Goal: Contribute content: Add original content to the website for others to see

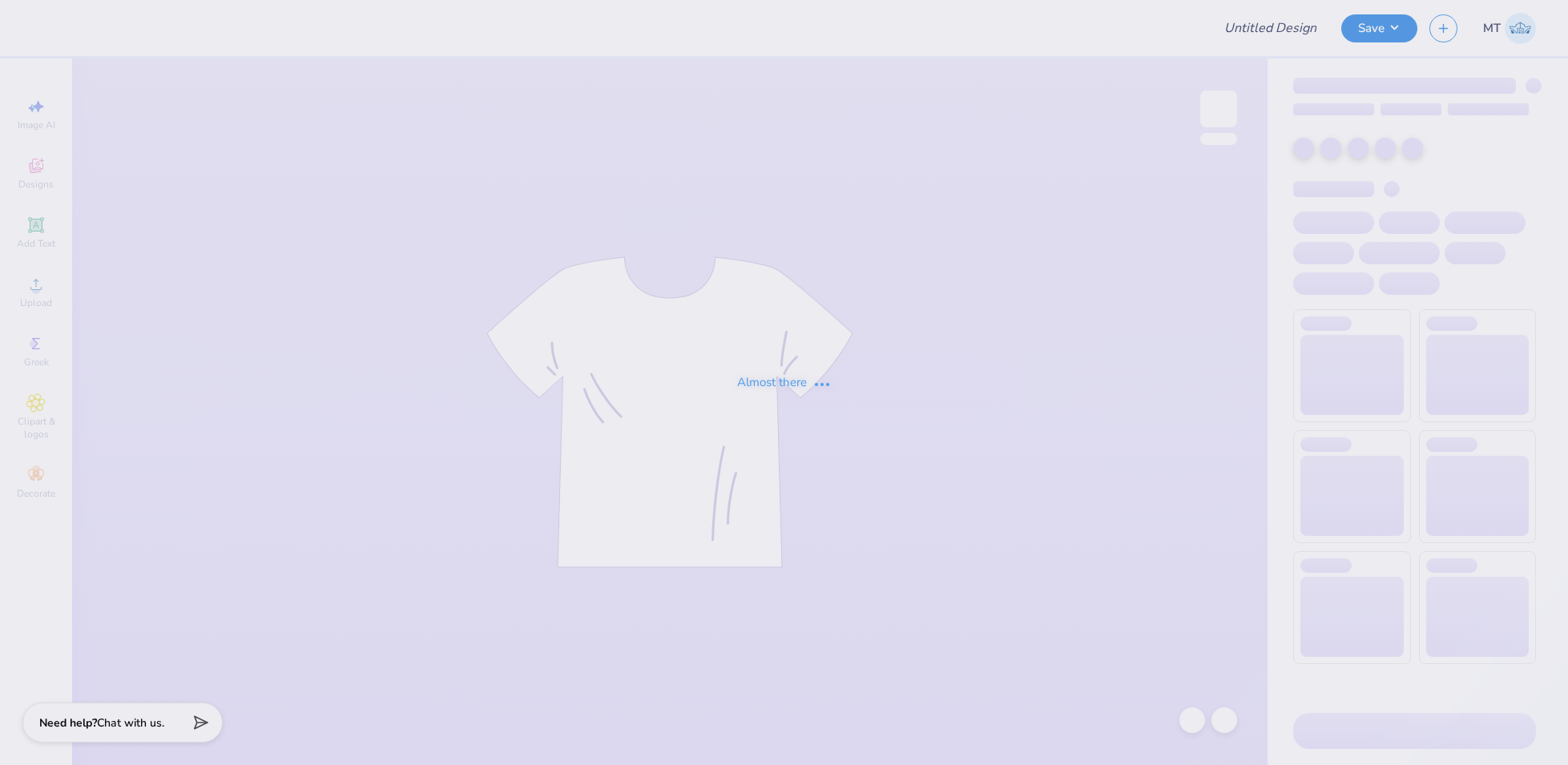
type input "FPS238646"
type input "FPS238400"
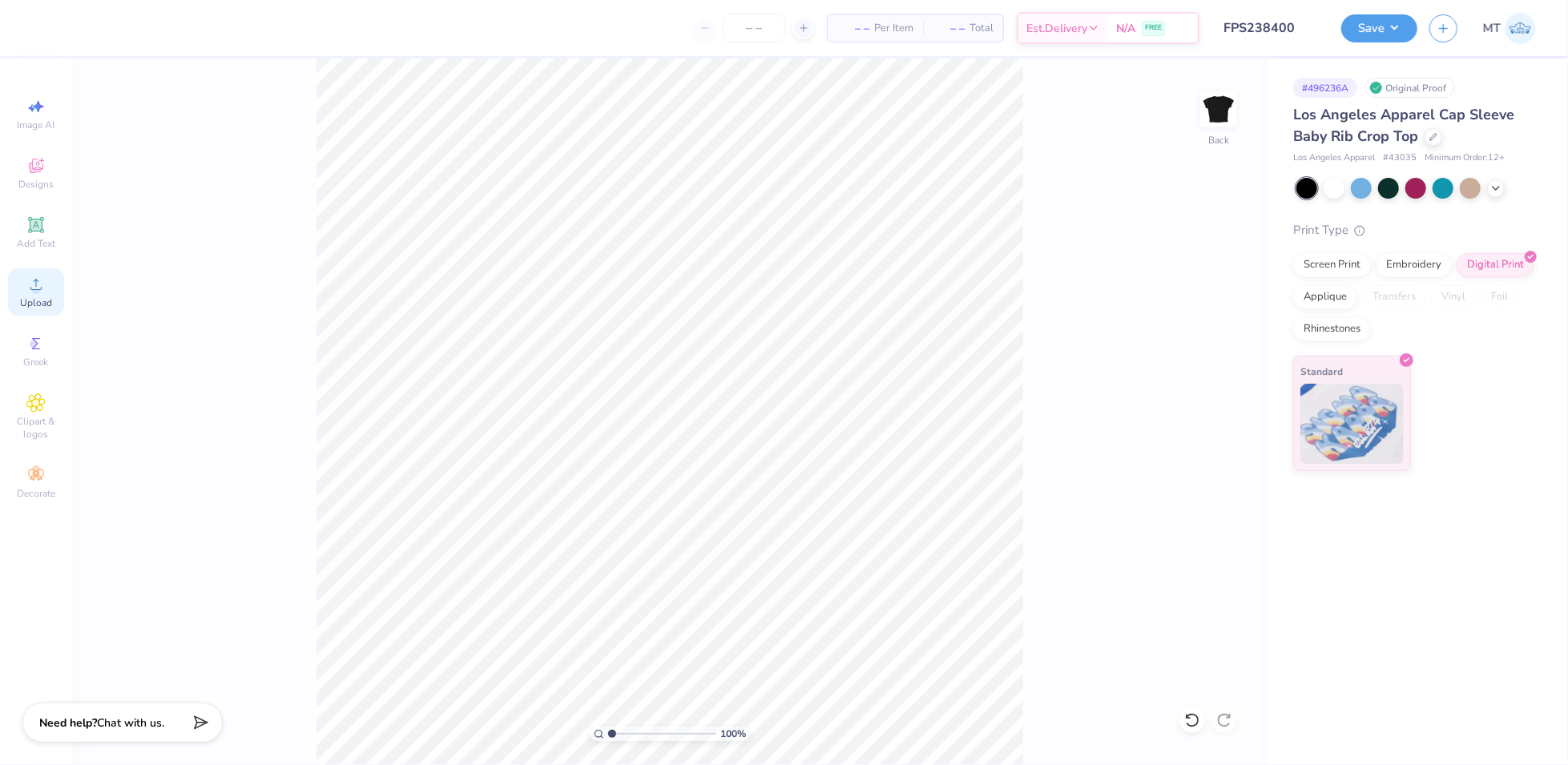
click at [26, 281] on div "Upload" at bounding box center [36, 292] width 56 height 47
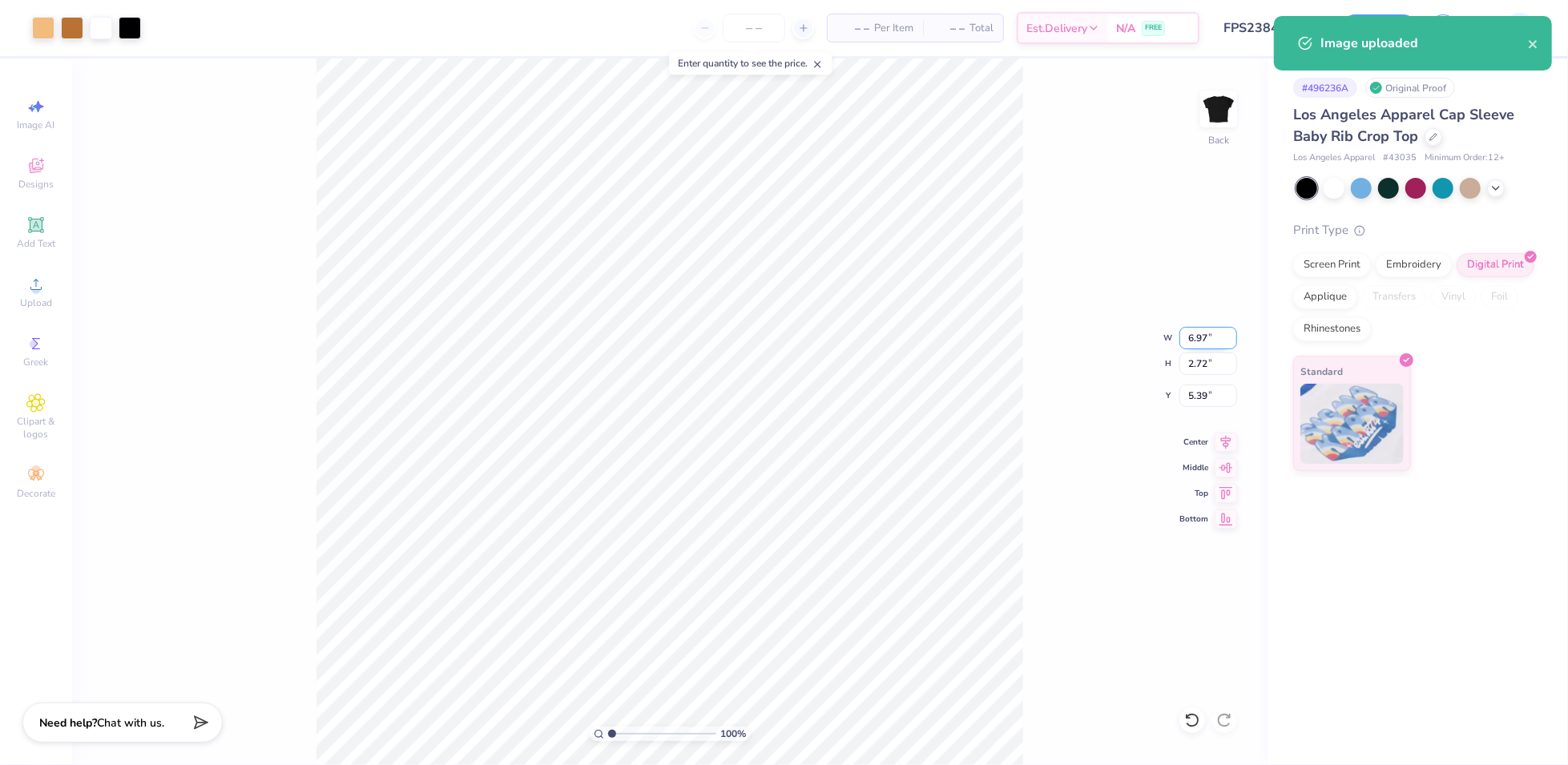
click at [1198, 336] on input "6.97" at bounding box center [1209, 337] width 58 height 22
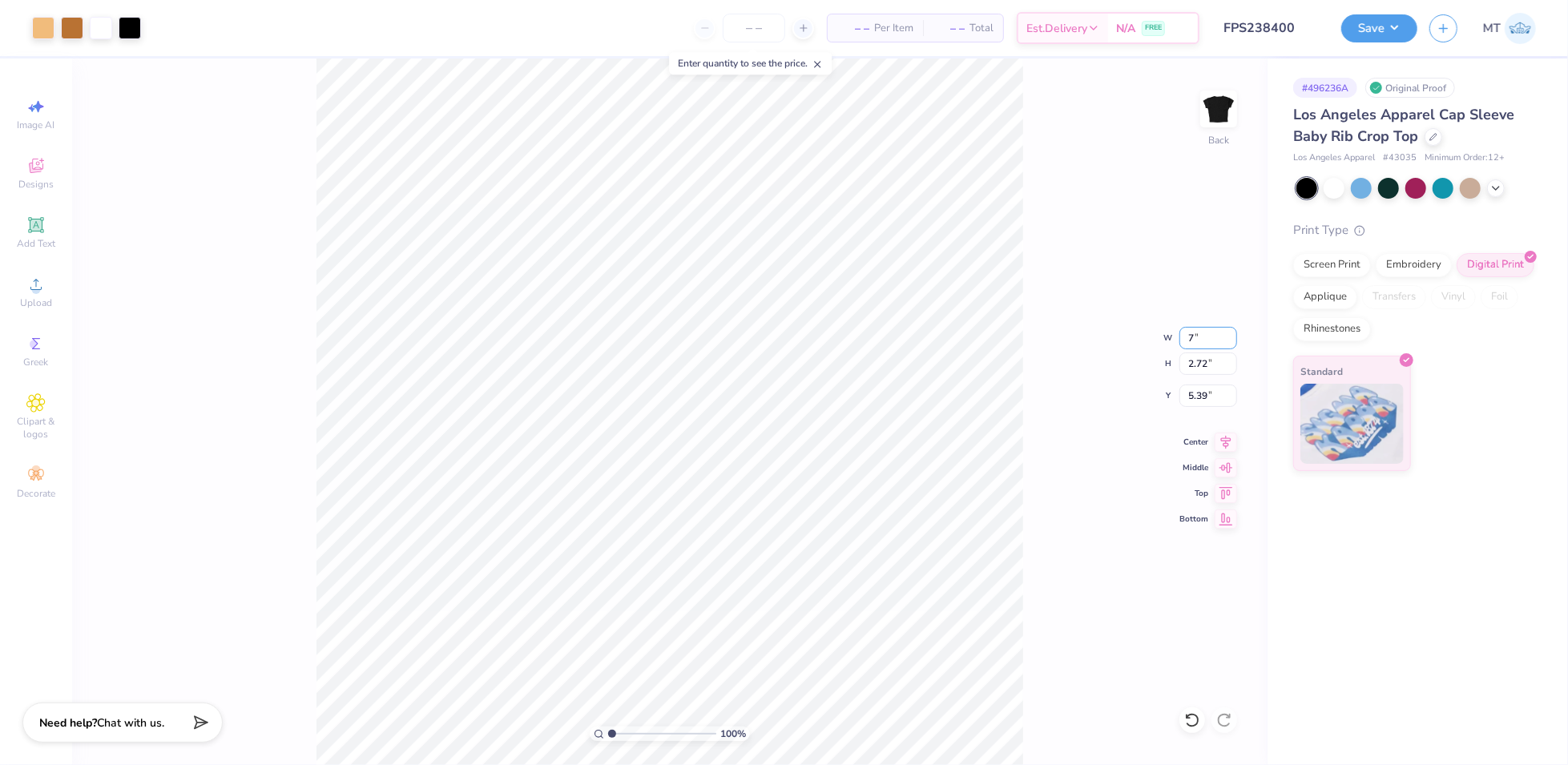
type input "7.00"
type input "2.73"
click at [1191, 397] on input "5.38" at bounding box center [1209, 395] width 58 height 22
type input "3.00"
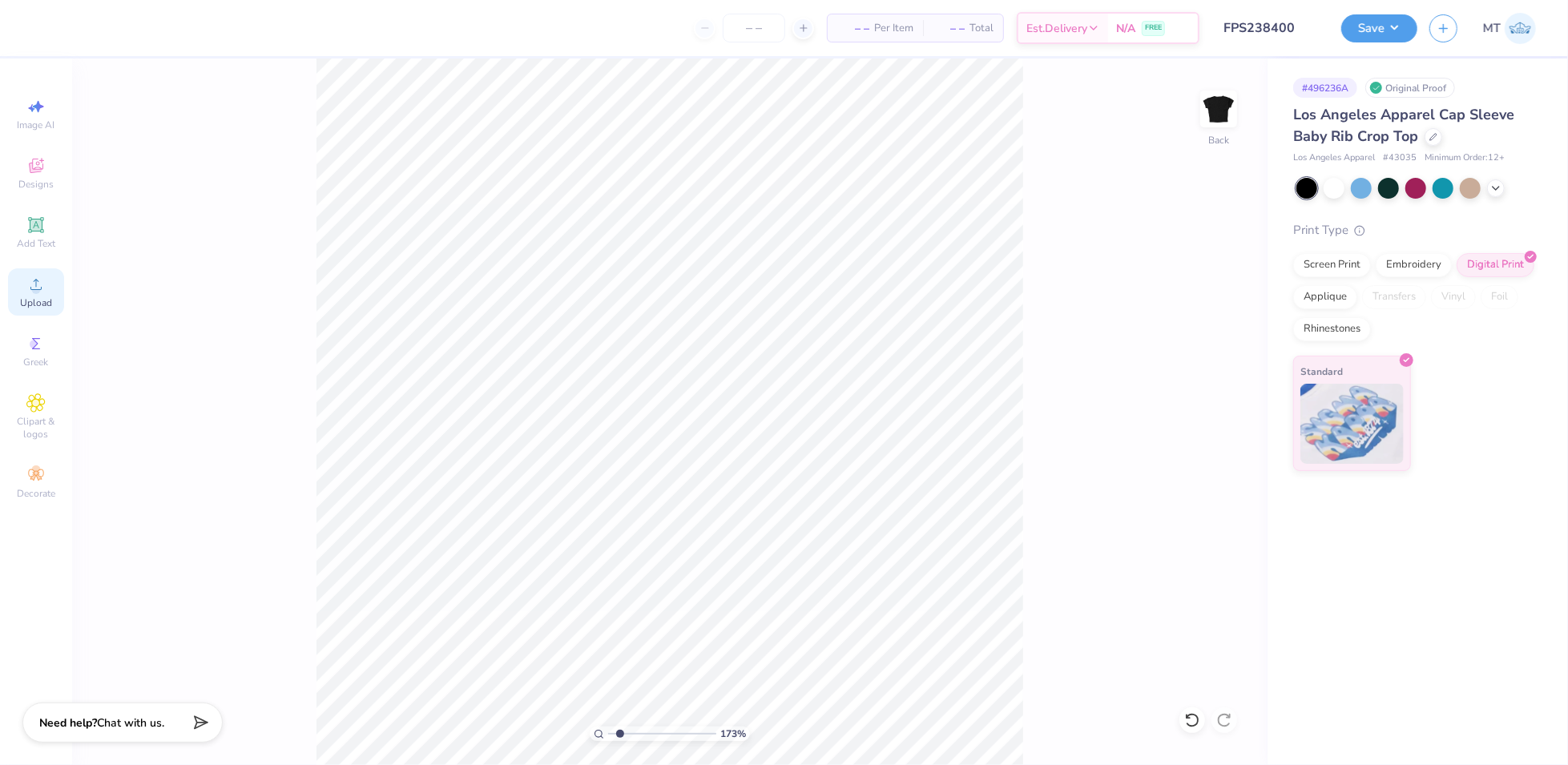
click at [30, 277] on icon at bounding box center [36, 284] width 19 height 19
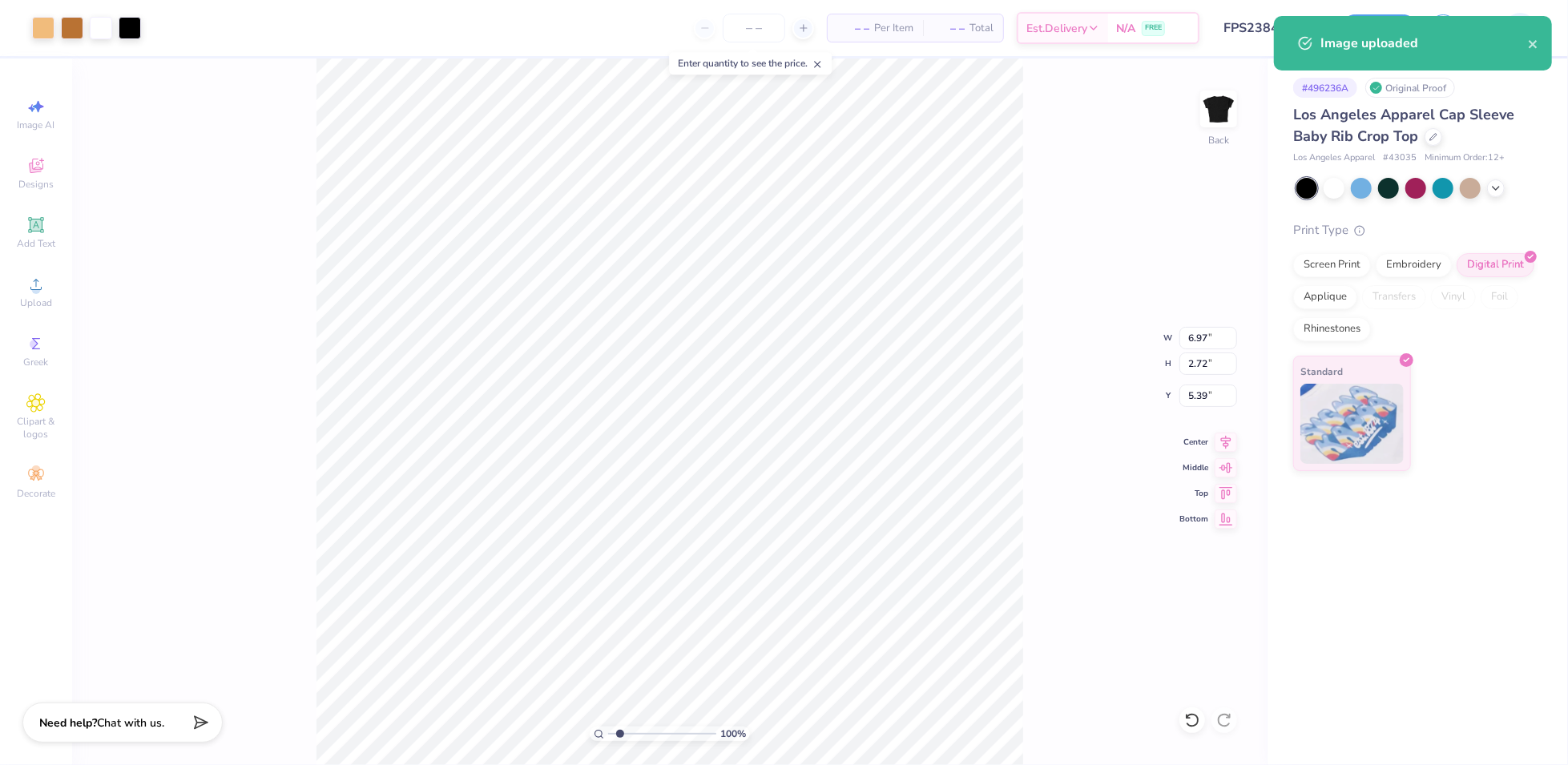
type input "1"
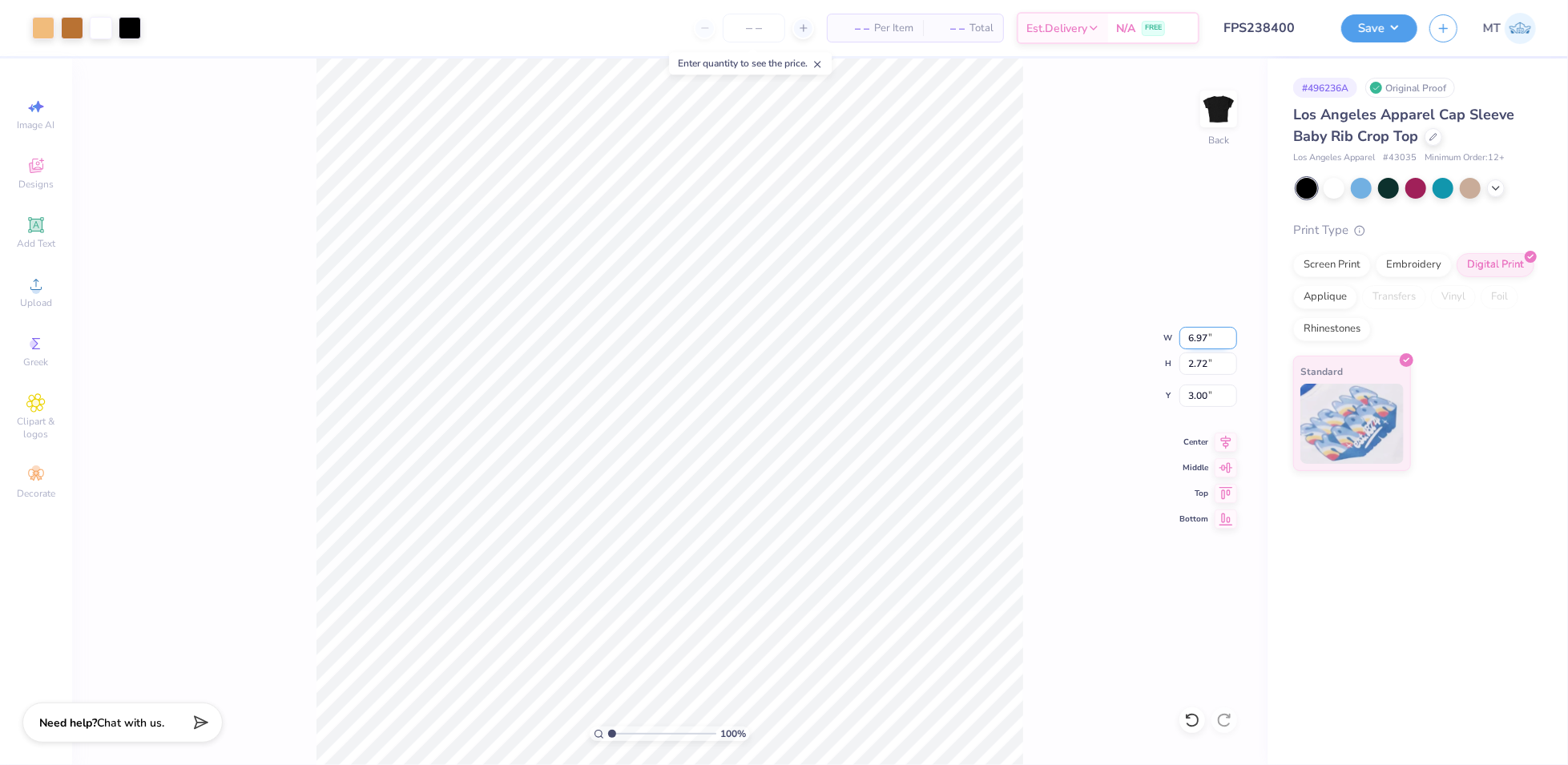
click at [1191, 332] on input "6.97" at bounding box center [1209, 337] width 58 height 22
type input "6.50"
type input "2.54"
click at [1201, 389] on input "3.09" at bounding box center [1209, 395] width 58 height 22
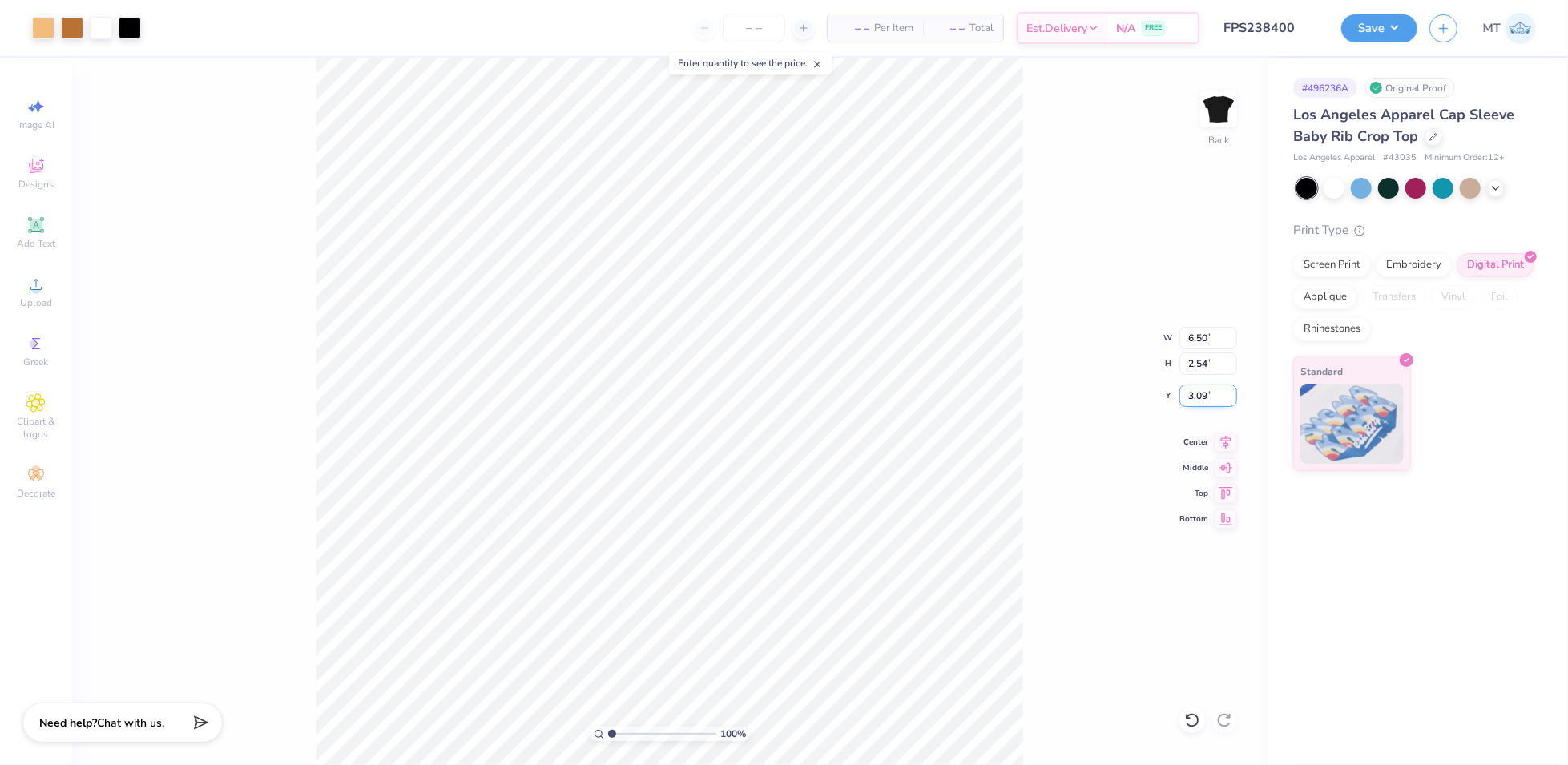
click at [1201, 389] on input "3.09" at bounding box center [1209, 395] width 58 height 22
type input "2.00"
click at [1201, 389] on input "2.00" at bounding box center [1209, 395] width 58 height 22
type input "2.50"
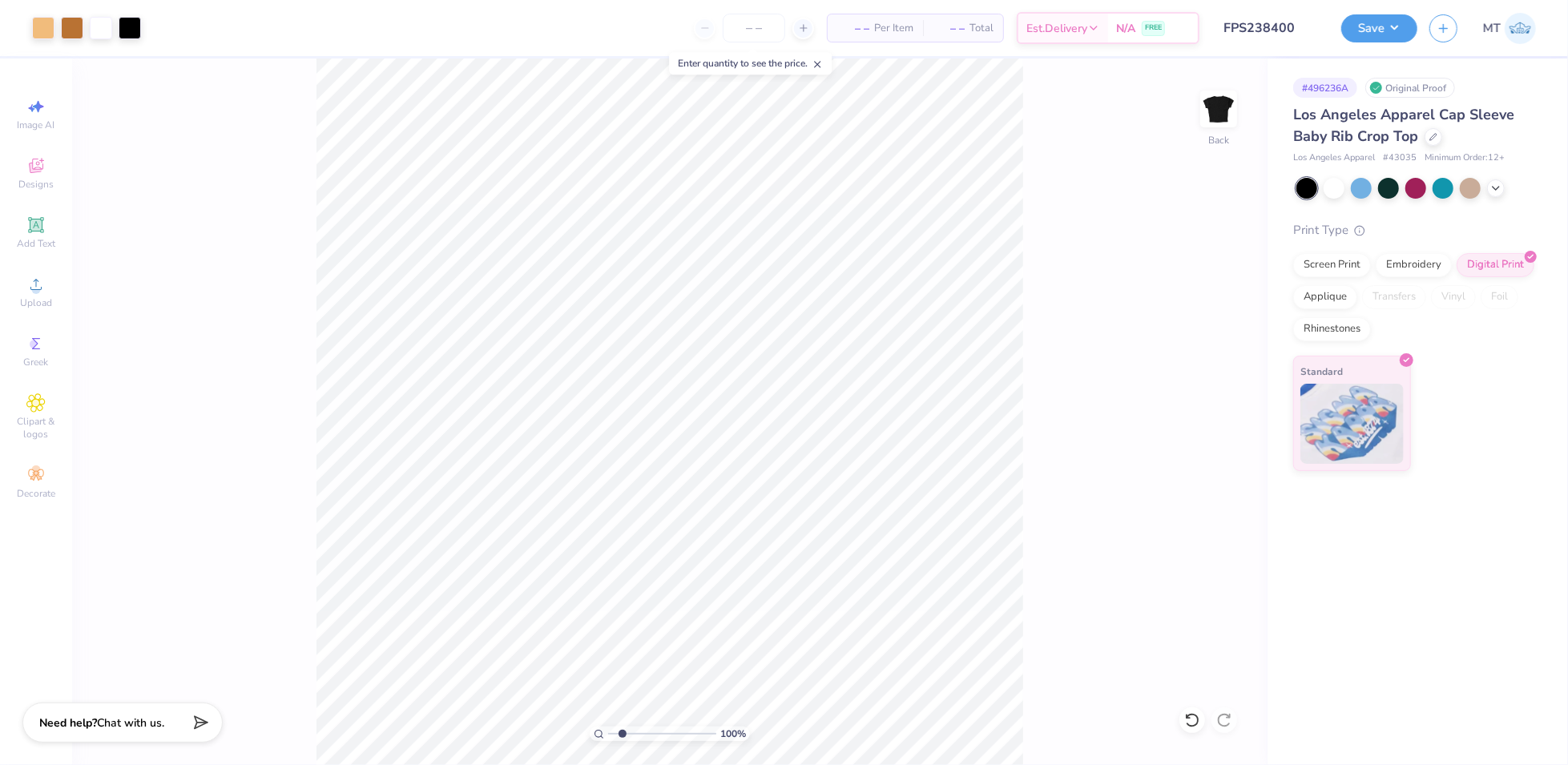
type input "1"
click at [1437, 142] on div at bounding box center [1433, 135] width 17 height 17
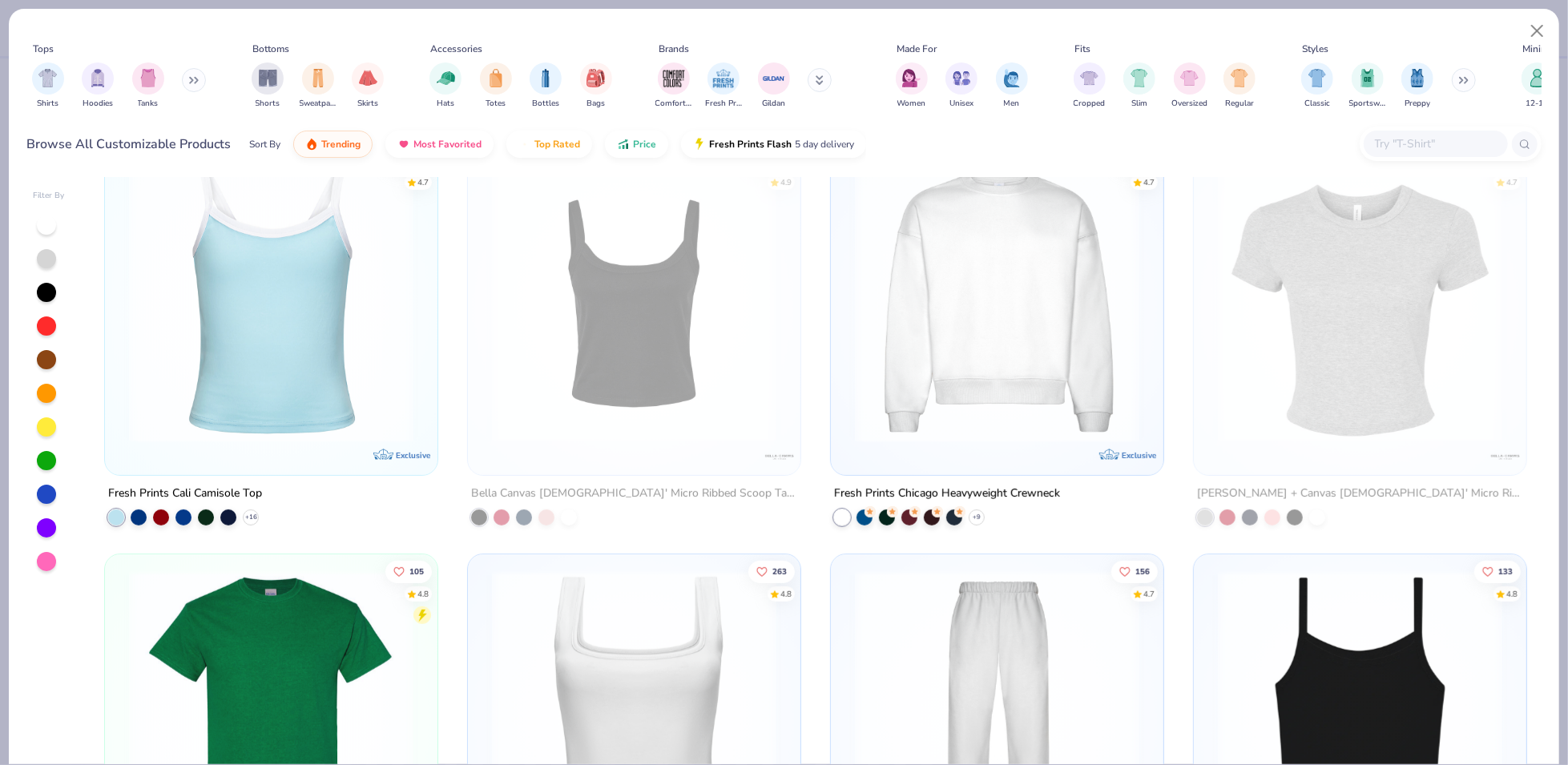
scroll to position [559, 0]
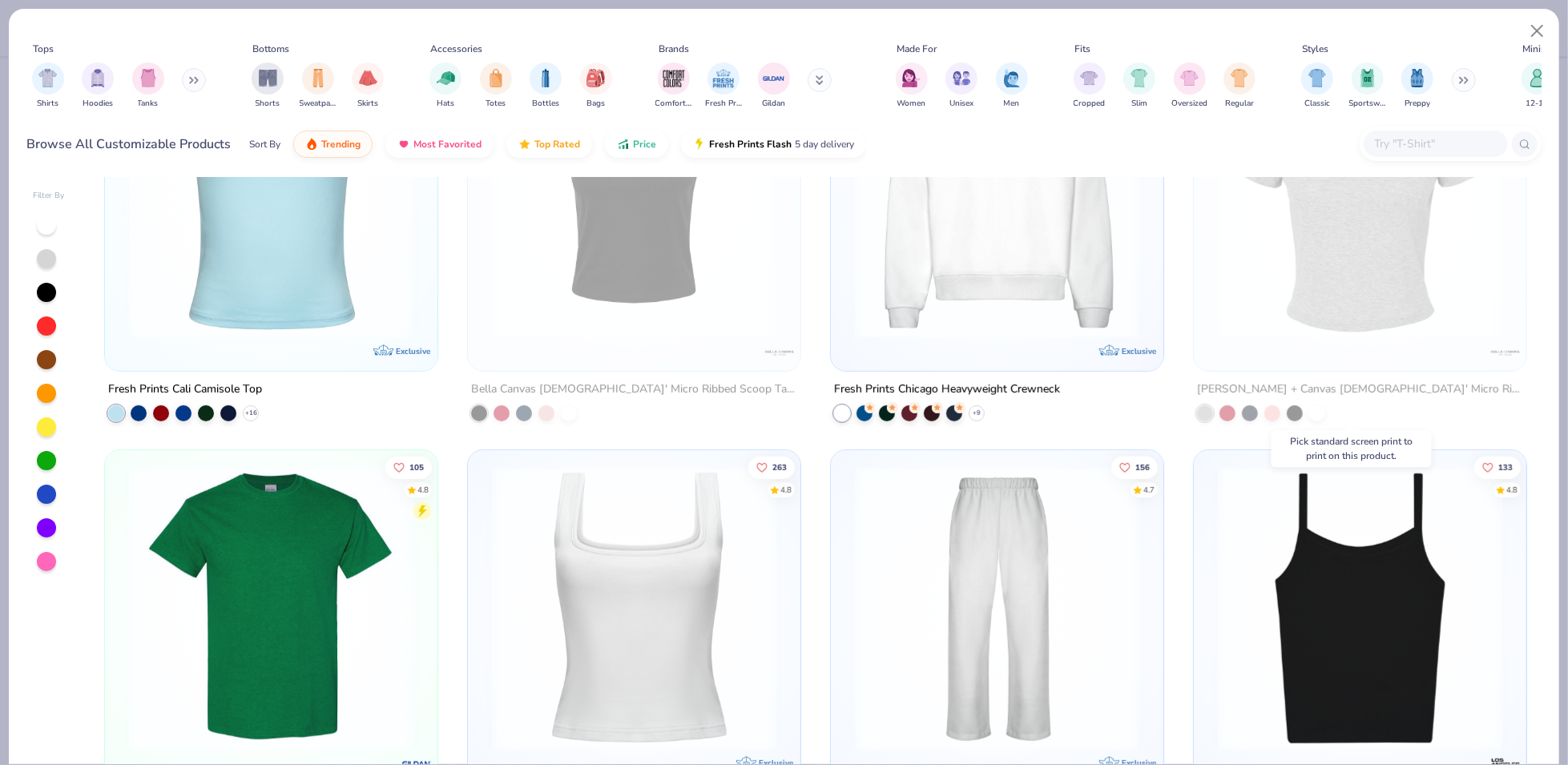
click at [1365, 297] on img at bounding box center [1361, 197] width 301 height 284
click at [1547, 32] on button "Close" at bounding box center [1538, 32] width 31 height 31
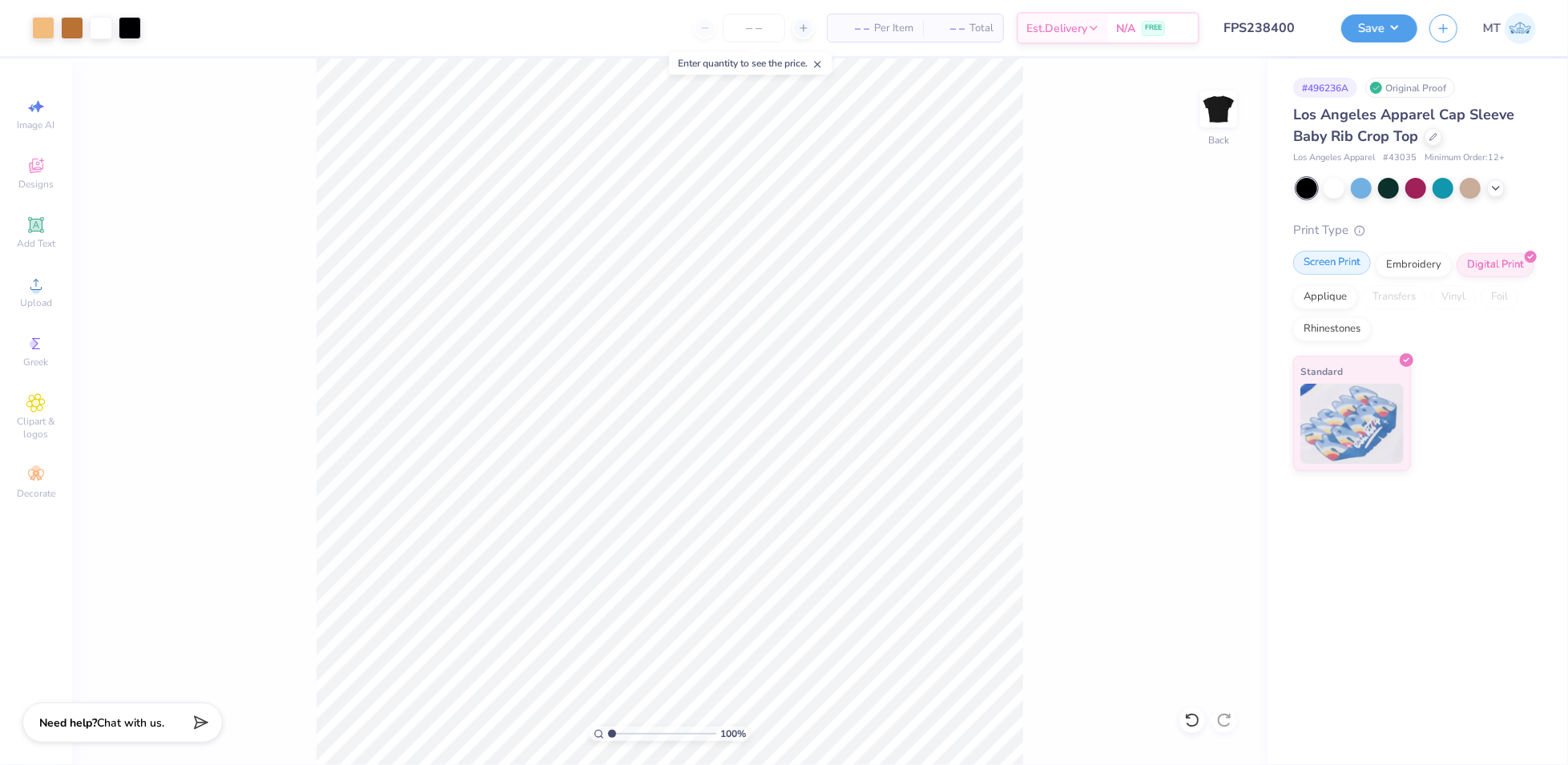
click at [1343, 265] on div "Screen Print" at bounding box center [1332, 262] width 78 height 24
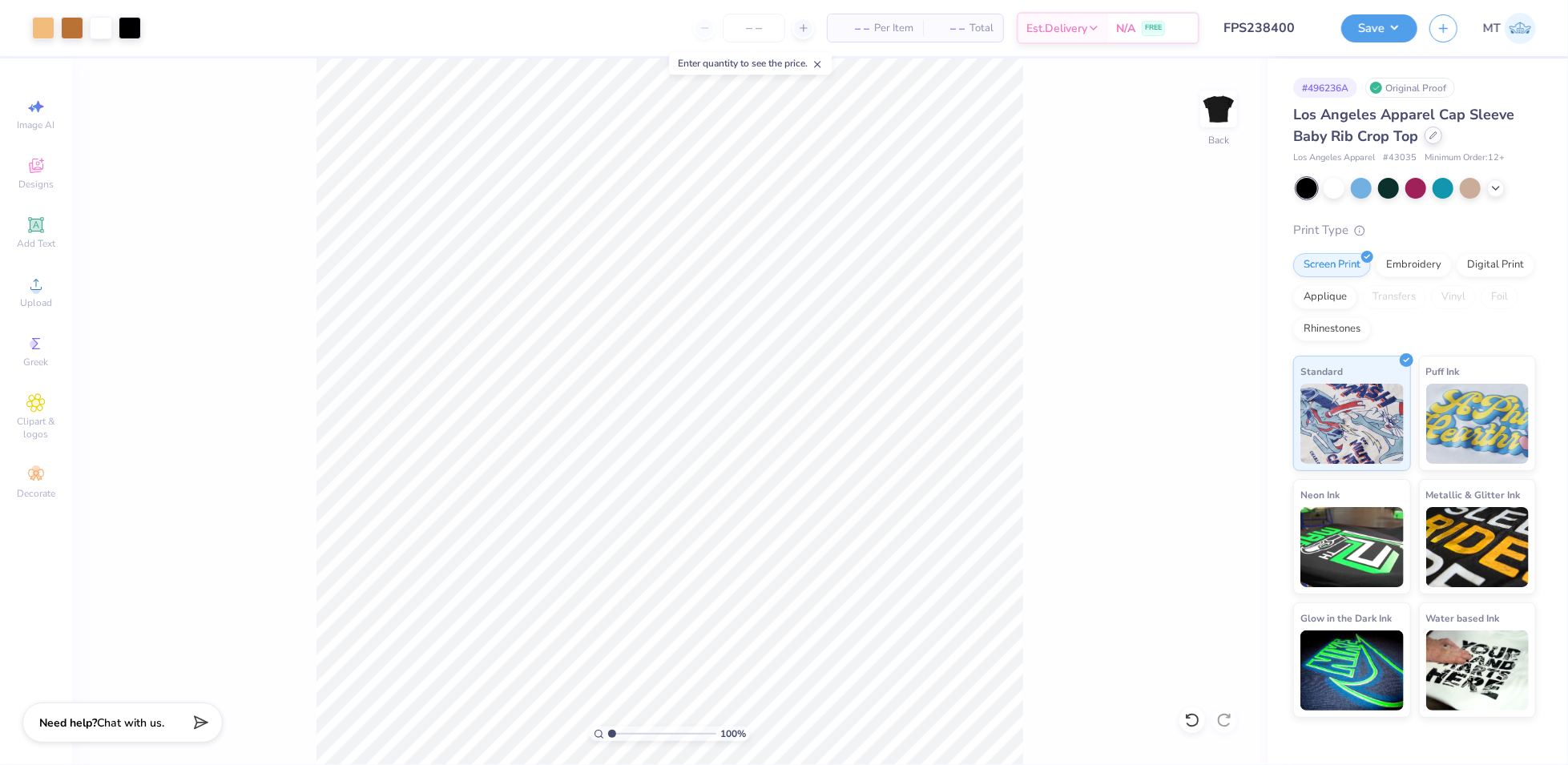
click at [1436, 137] on icon at bounding box center [1433, 135] width 8 height 8
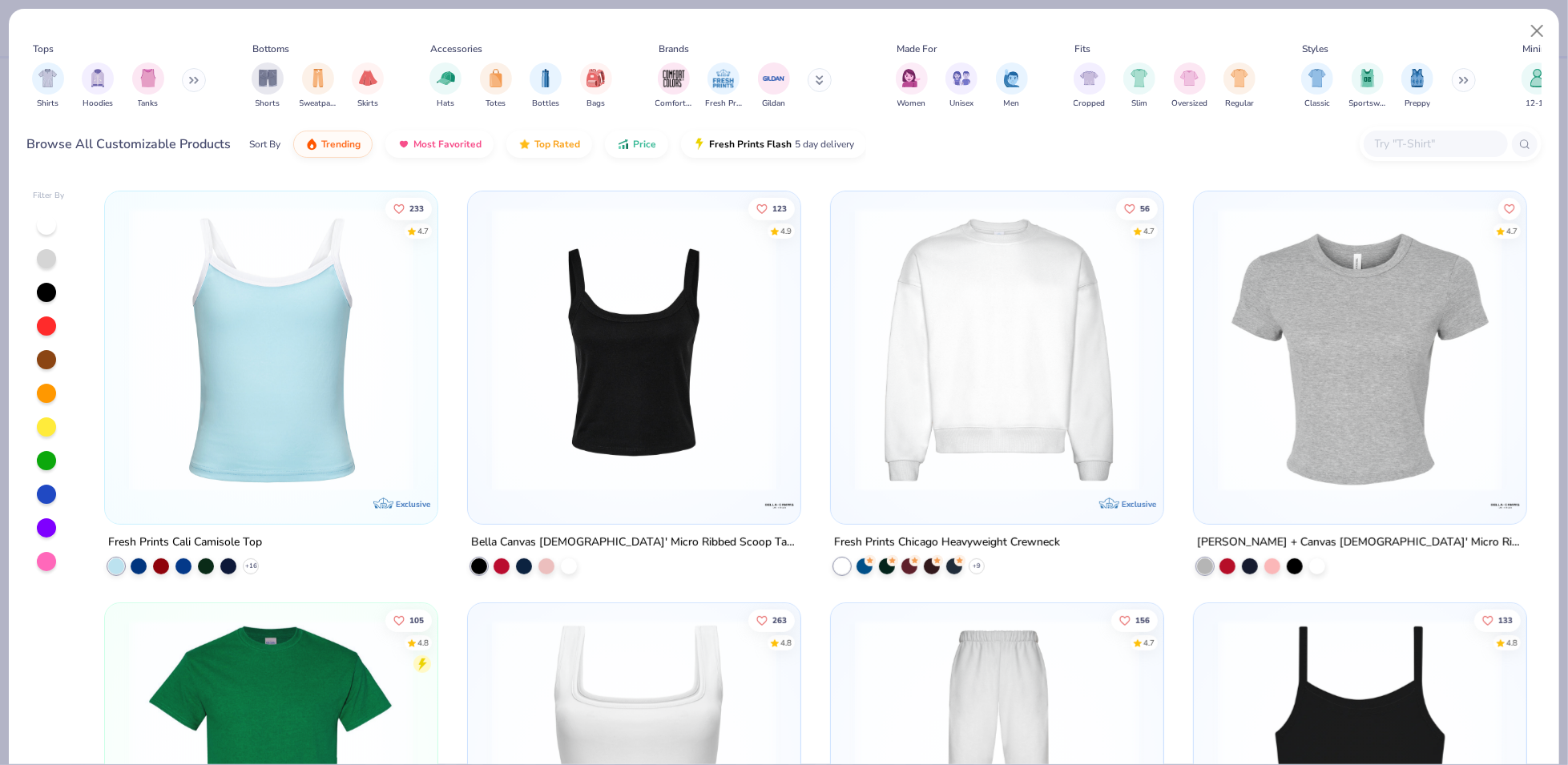
scroll to position [415, 0]
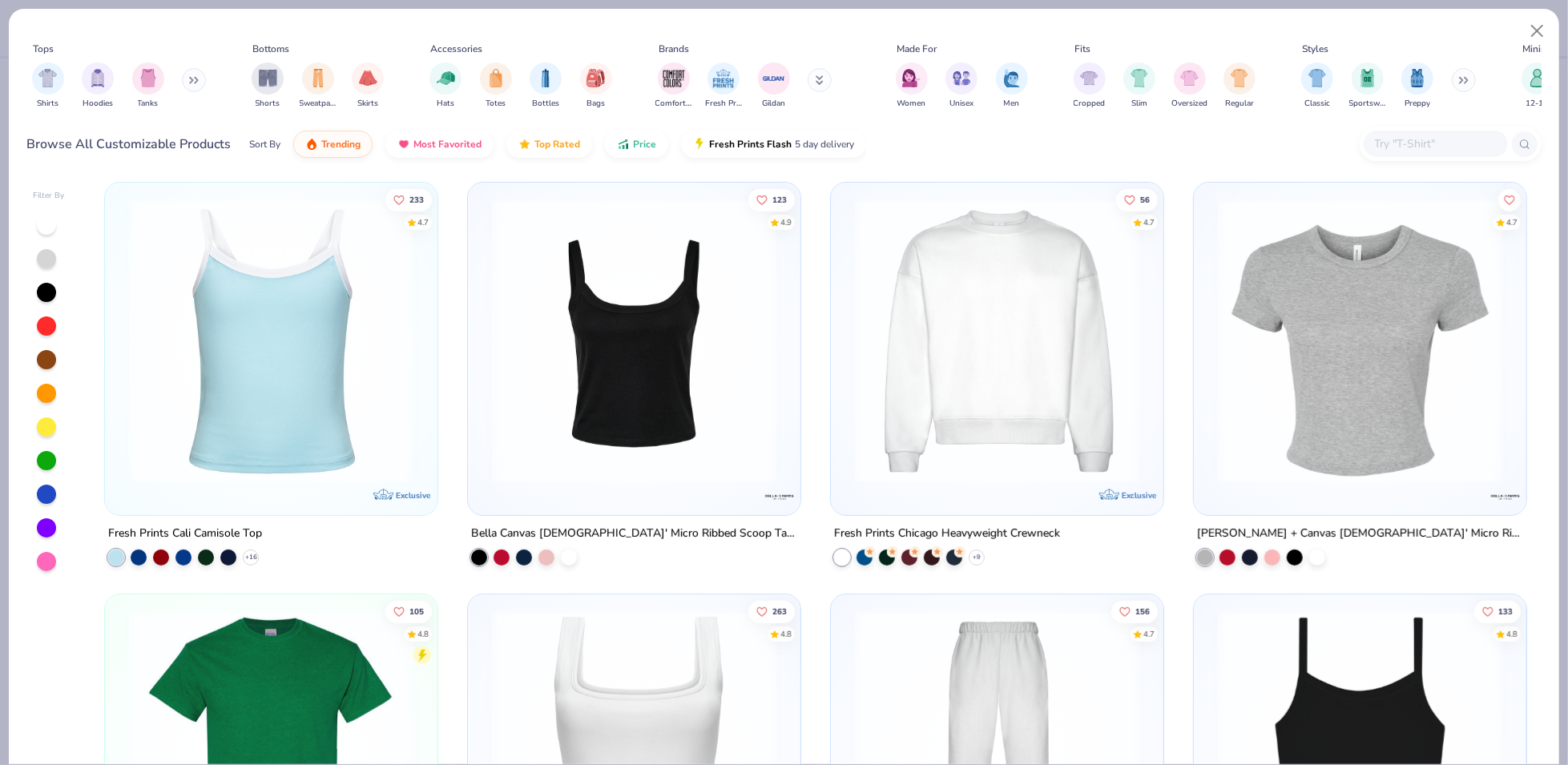
click at [1371, 457] on img at bounding box center [1361, 340] width 301 height 284
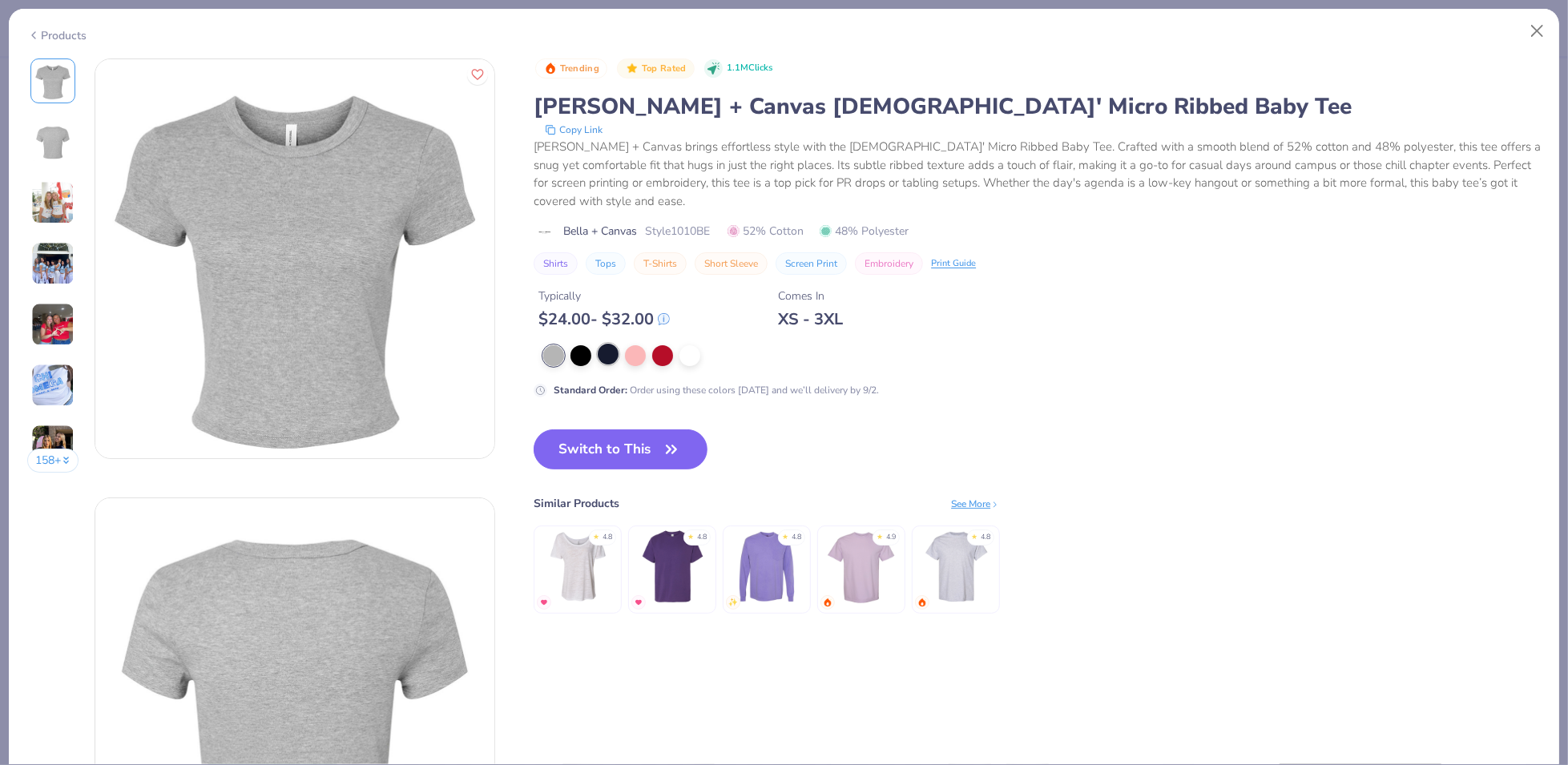
click at [610, 352] on div at bounding box center [608, 355] width 21 height 21
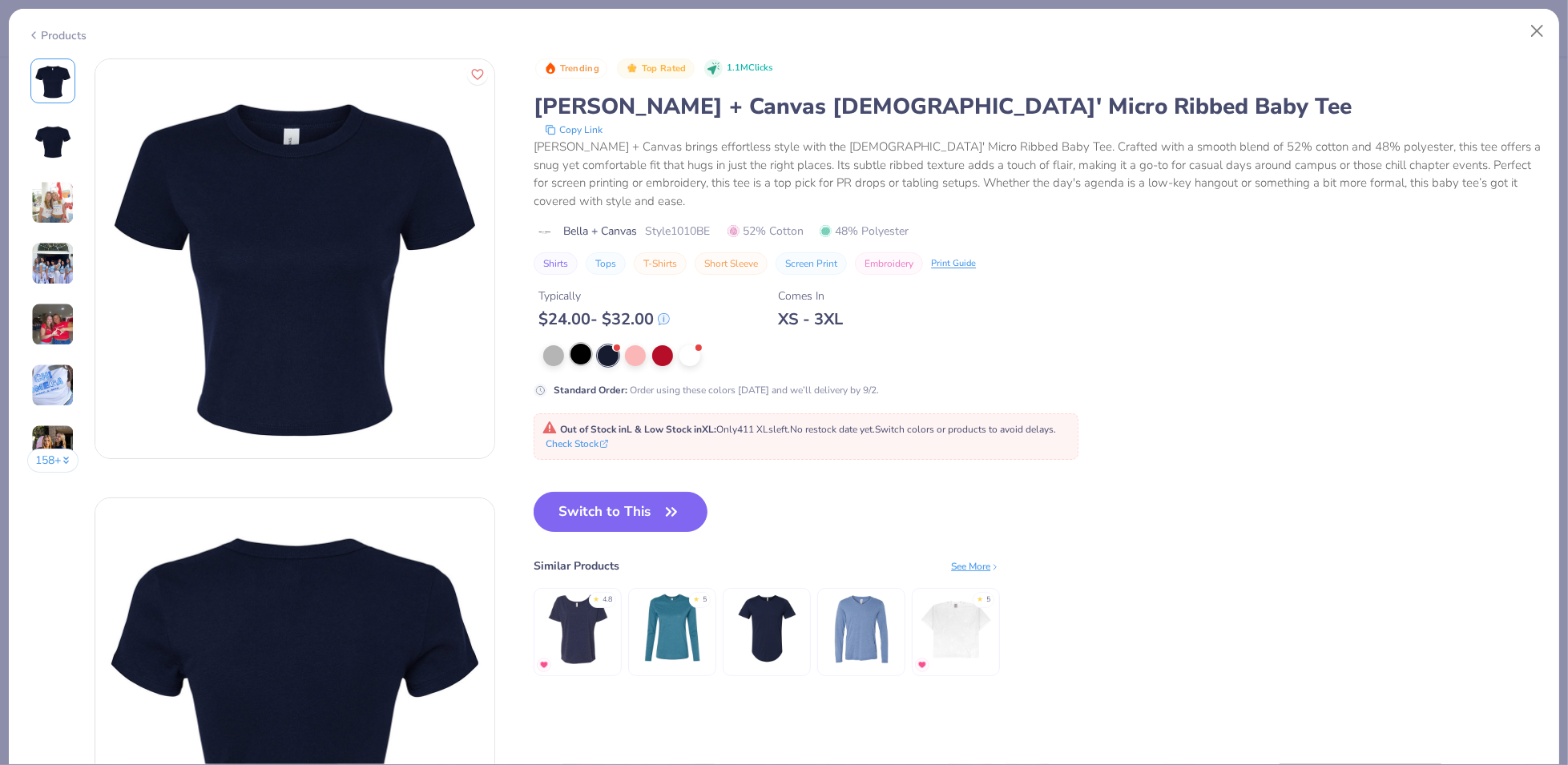
click at [589, 357] on div at bounding box center [581, 355] width 21 height 21
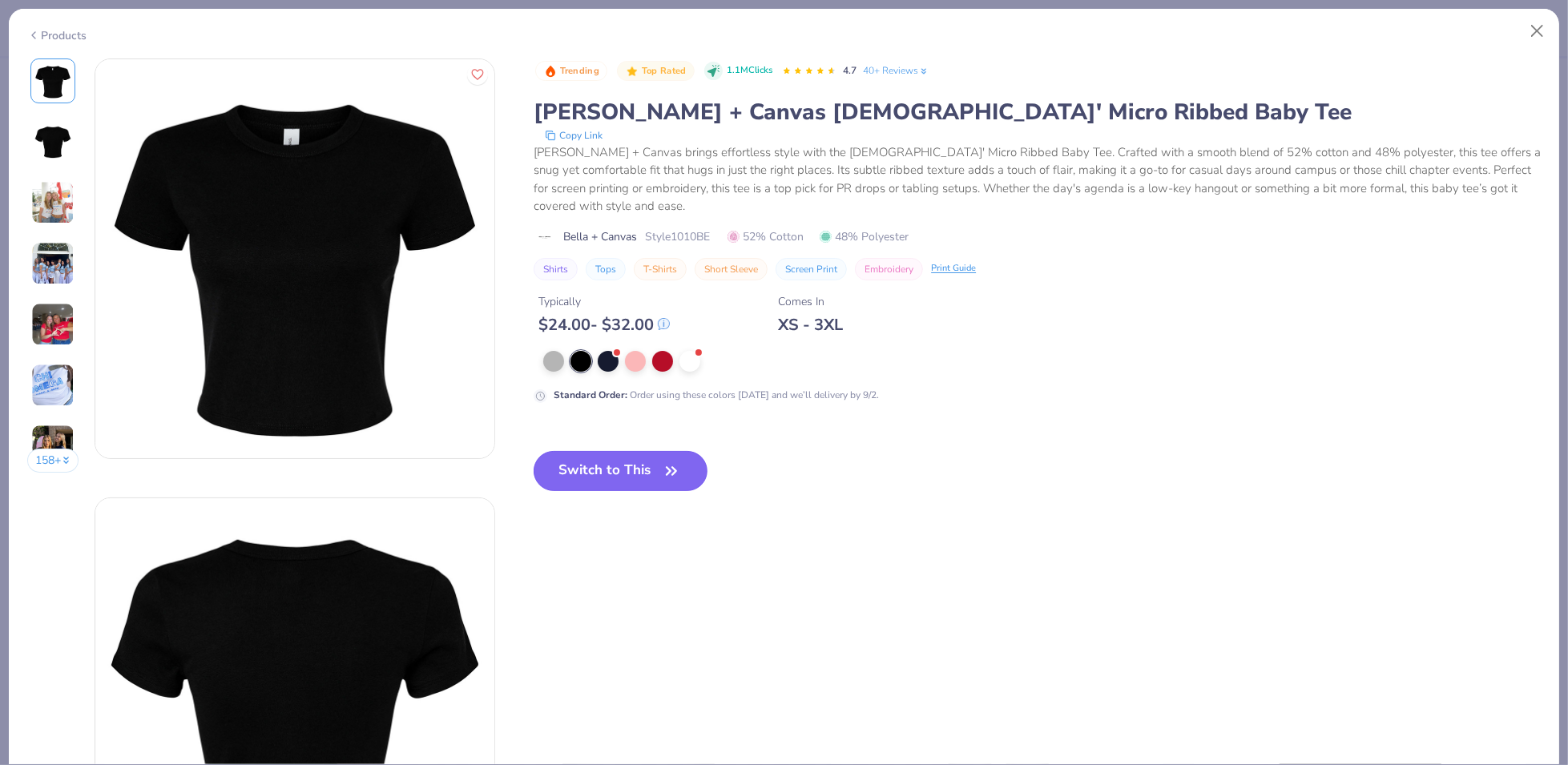
click at [672, 478] on icon "button" at bounding box center [671, 470] width 22 height 22
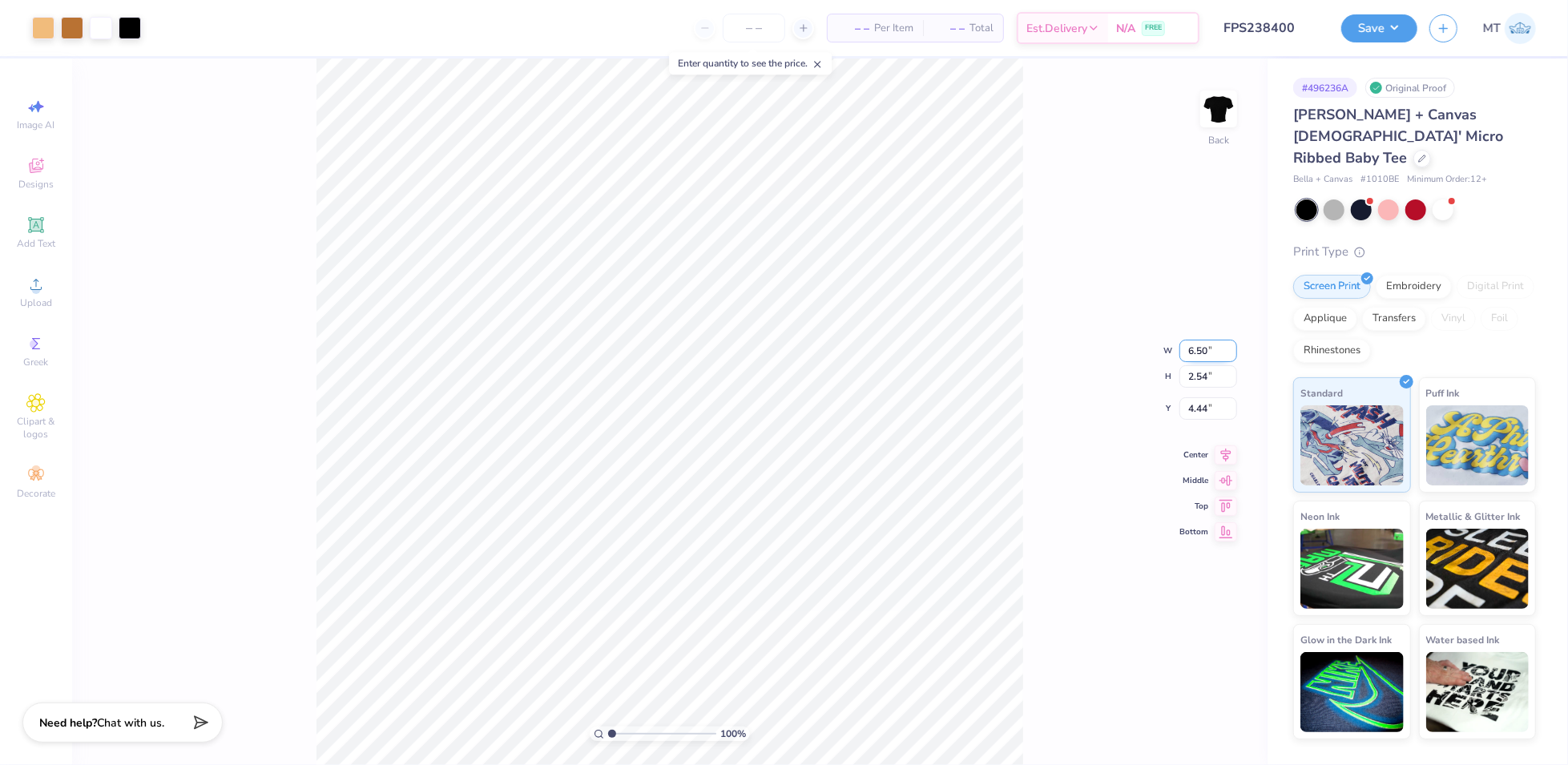
click at [1198, 350] on input "6.50" at bounding box center [1209, 351] width 58 height 22
type input "7.00"
type input "2.73"
click at [1194, 393] on input "4.35" at bounding box center [1209, 395] width 58 height 22
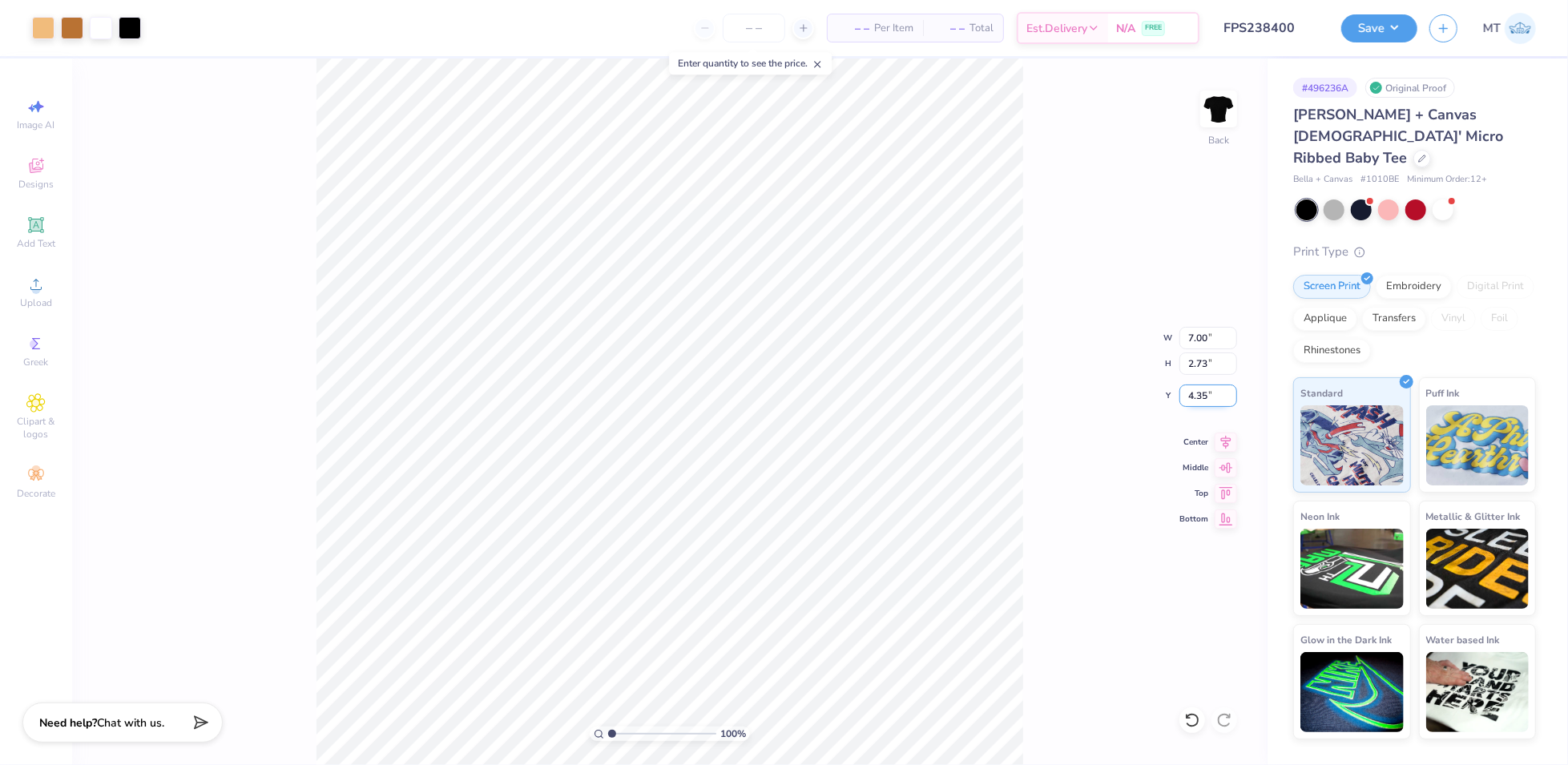
click at [1194, 393] on input "4.35" at bounding box center [1209, 395] width 58 height 22
type input "2.50"
click at [1201, 392] on input "2.50" at bounding box center [1209, 395] width 58 height 22
type input "2.80"
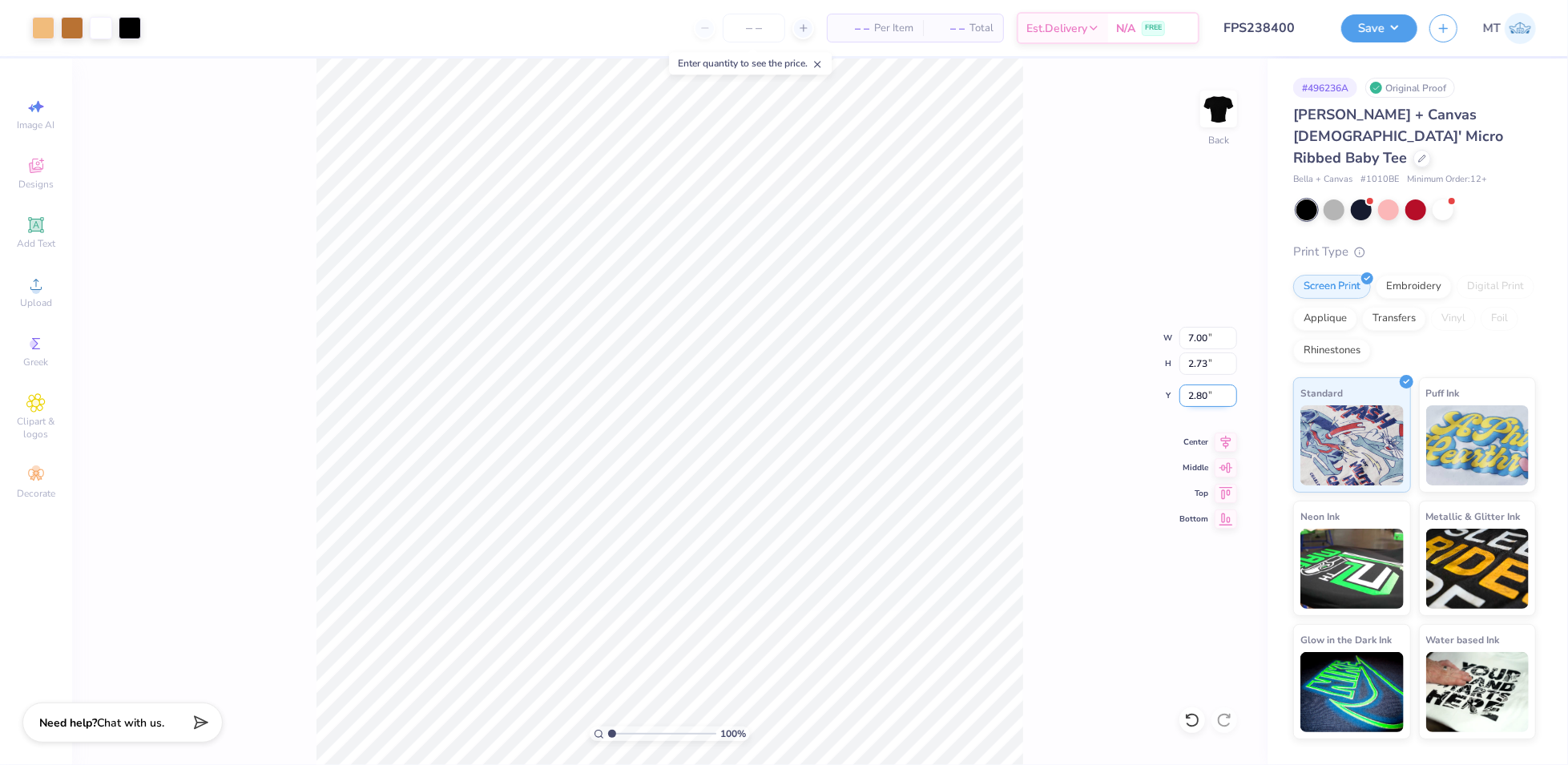
click at [1195, 391] on input "2.80" at bounding box center [1209, 395] width 58 height 22
type input "3.00"
type input "1"
click at [1196, 327] on input "7.00" at bounding box center [1209, 337] width 58 height 22
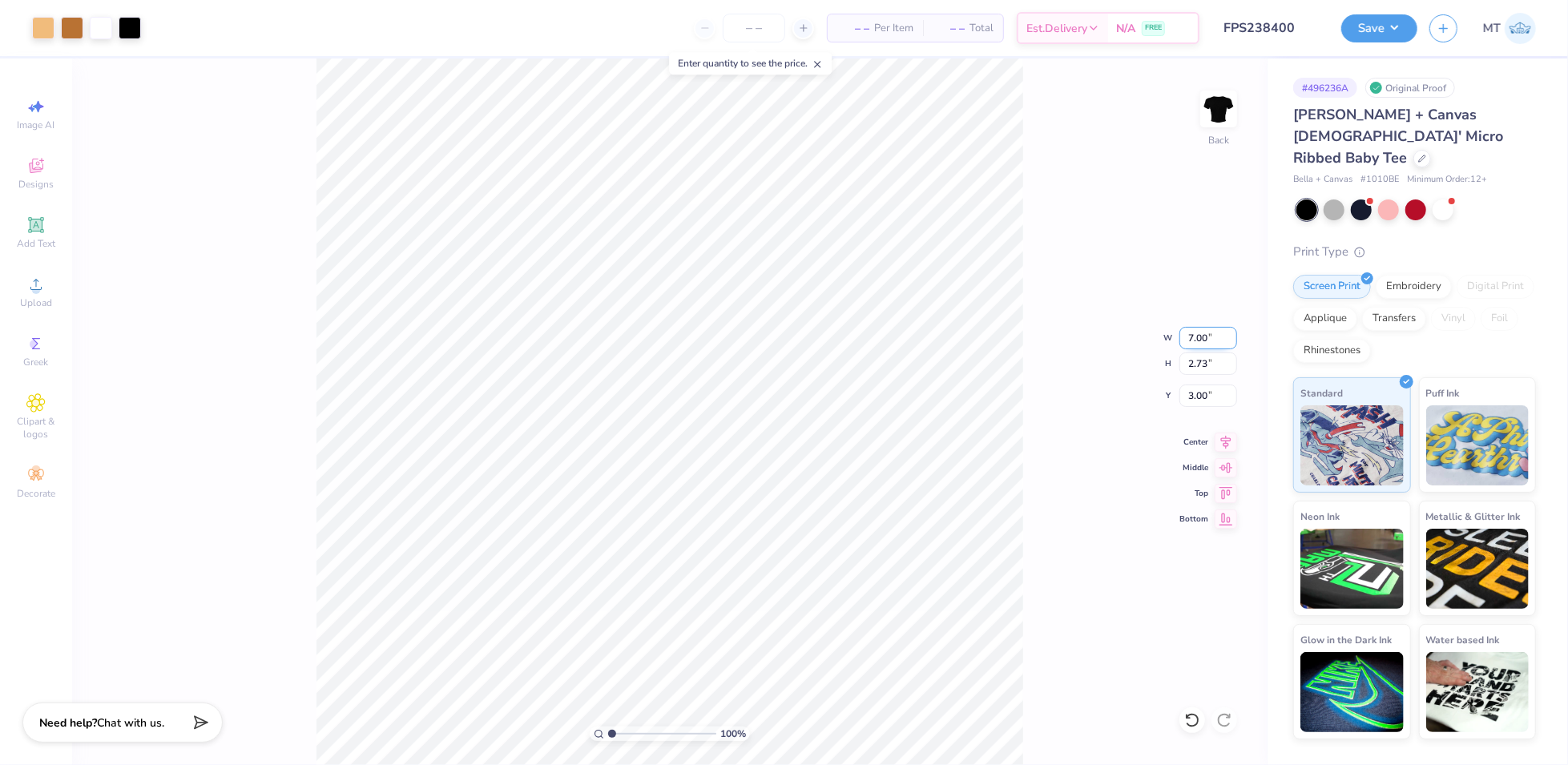
click at [1196, 327] on input "7.00" at bounding box center [1209, 337] width 58 height 22
type input "7.50"
type input "2.93"
type input "2.90"
type input "1"
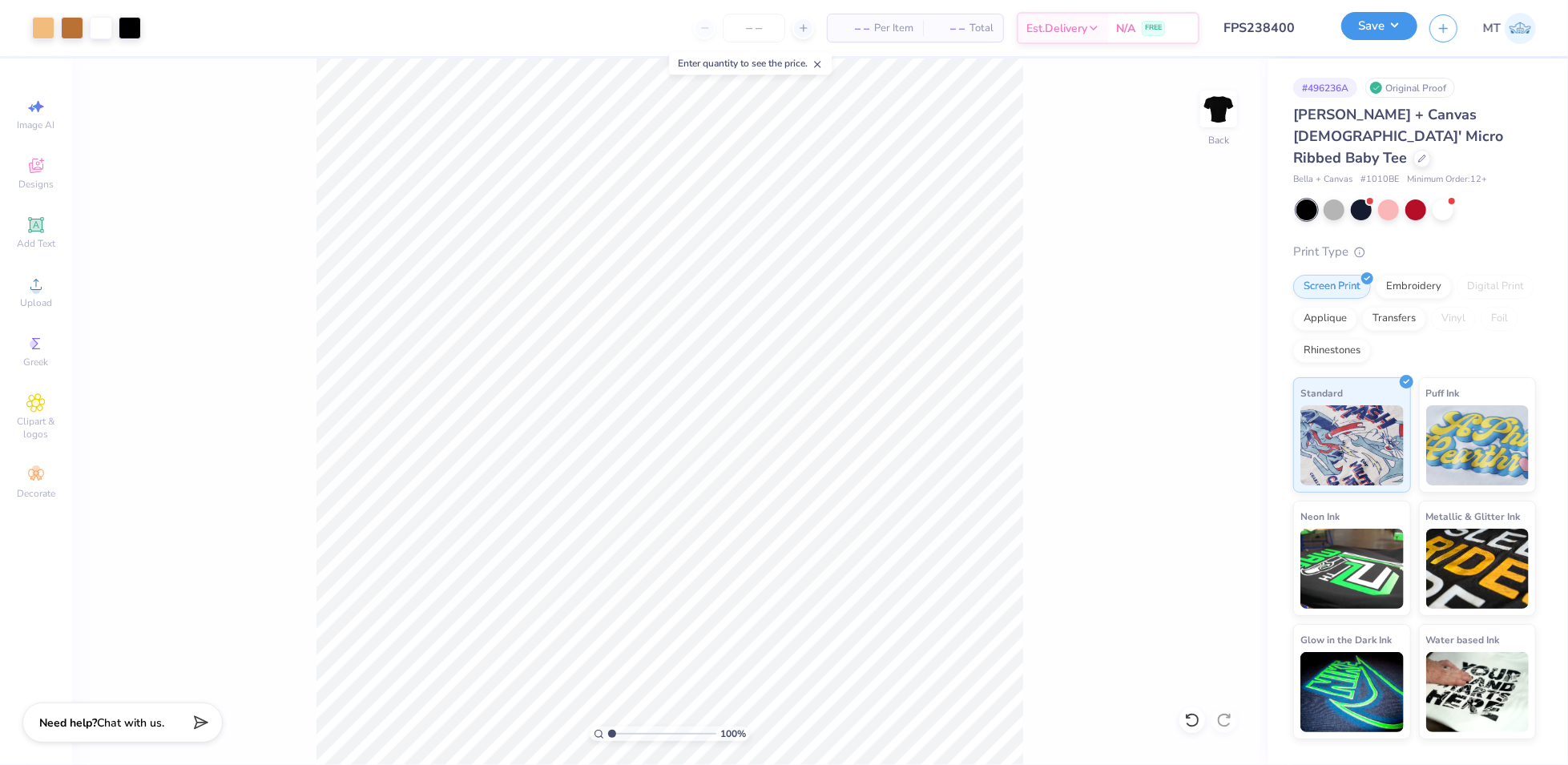
click at [1386, 39] on button "Save" at bounding box center [1379, 25] width 76 height 28
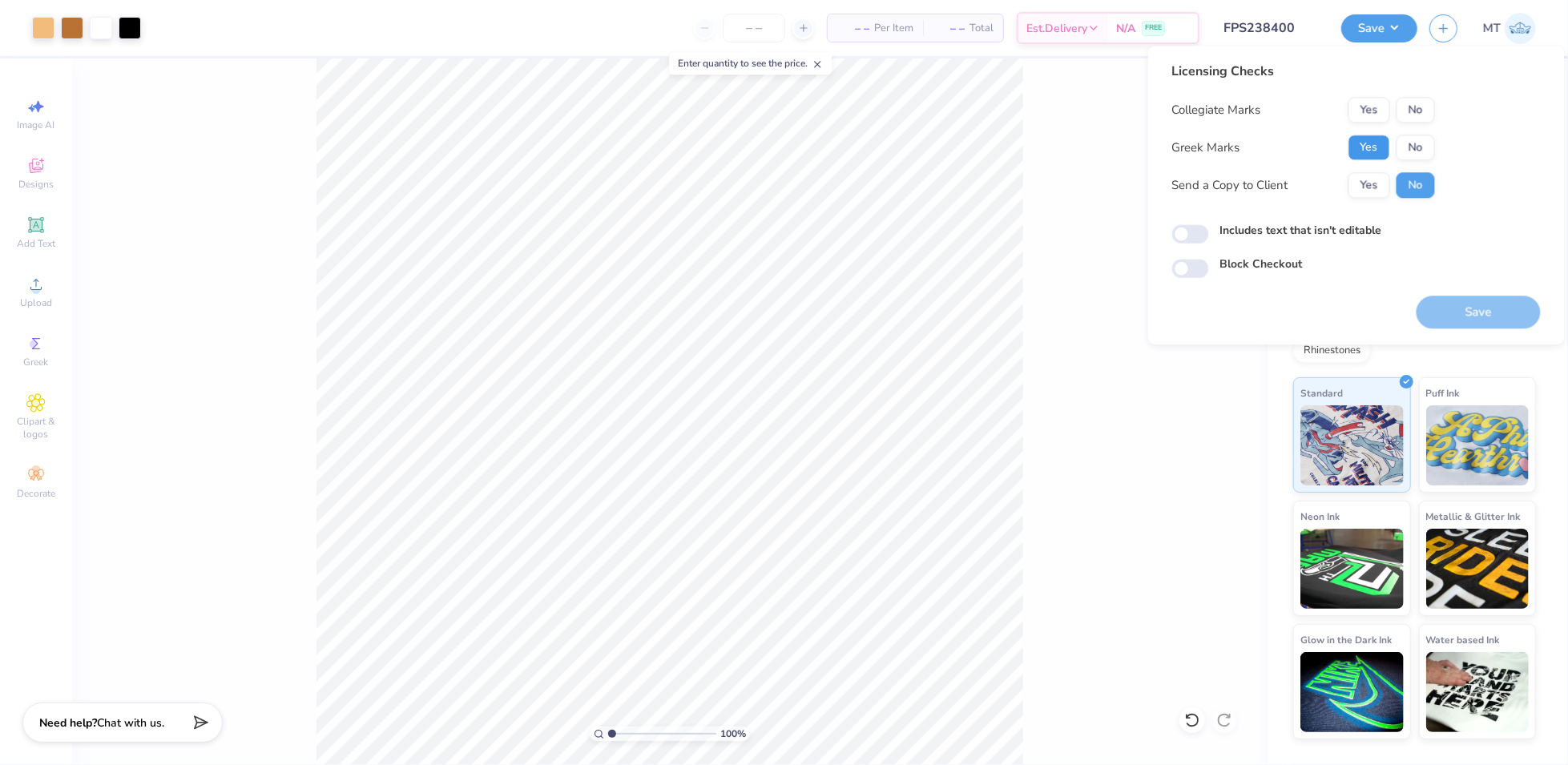
click at [1368, 146] on button "Yes" at bounding box center [1369, 147] width 41 height 26
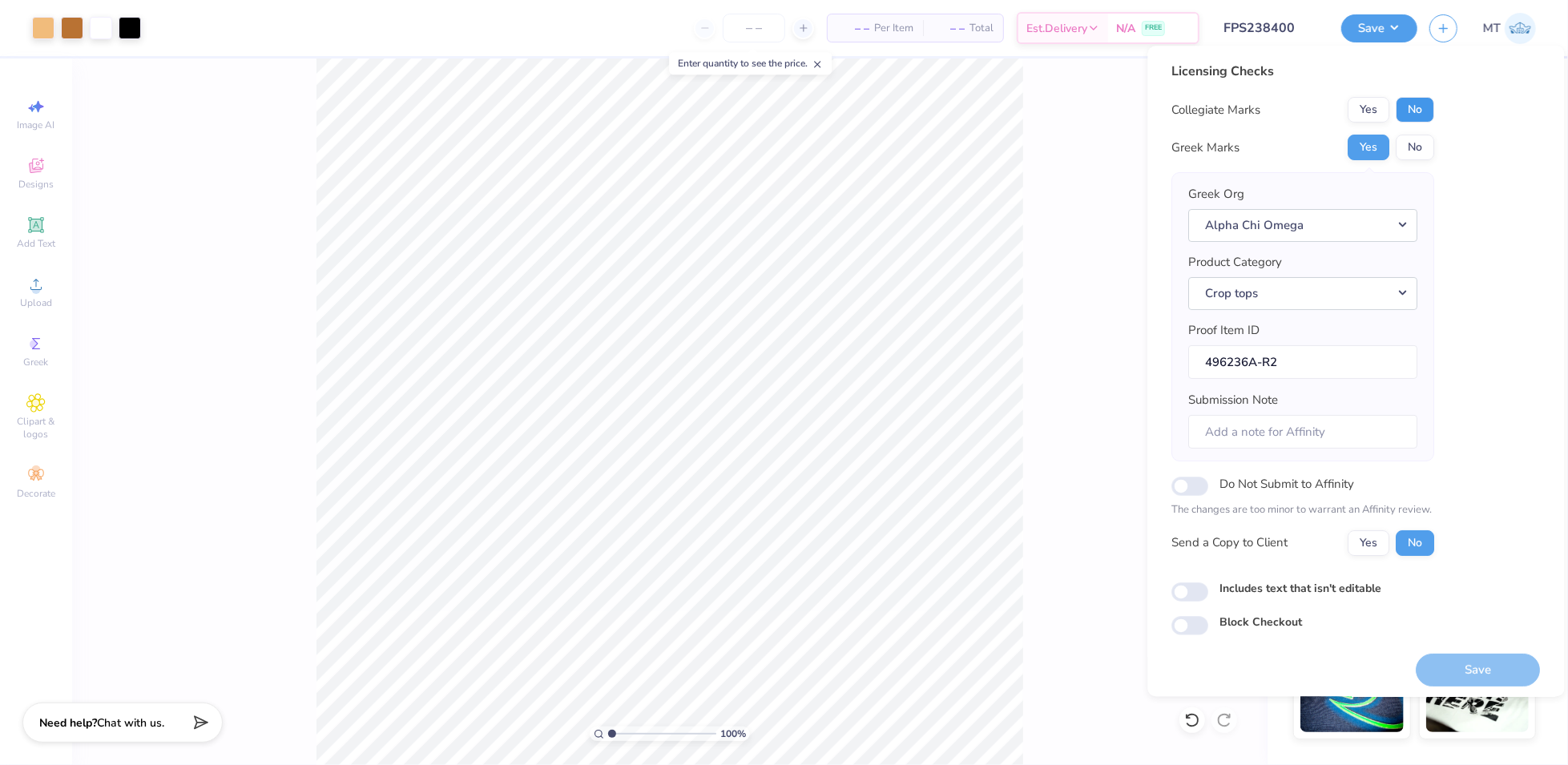
click at [1416, 107] on button "No" at bounding box center [1416, 110] width 39 height 26
click at [1475, 674] on button "Save" at bounding box center [1478, 670] width 124 height 33
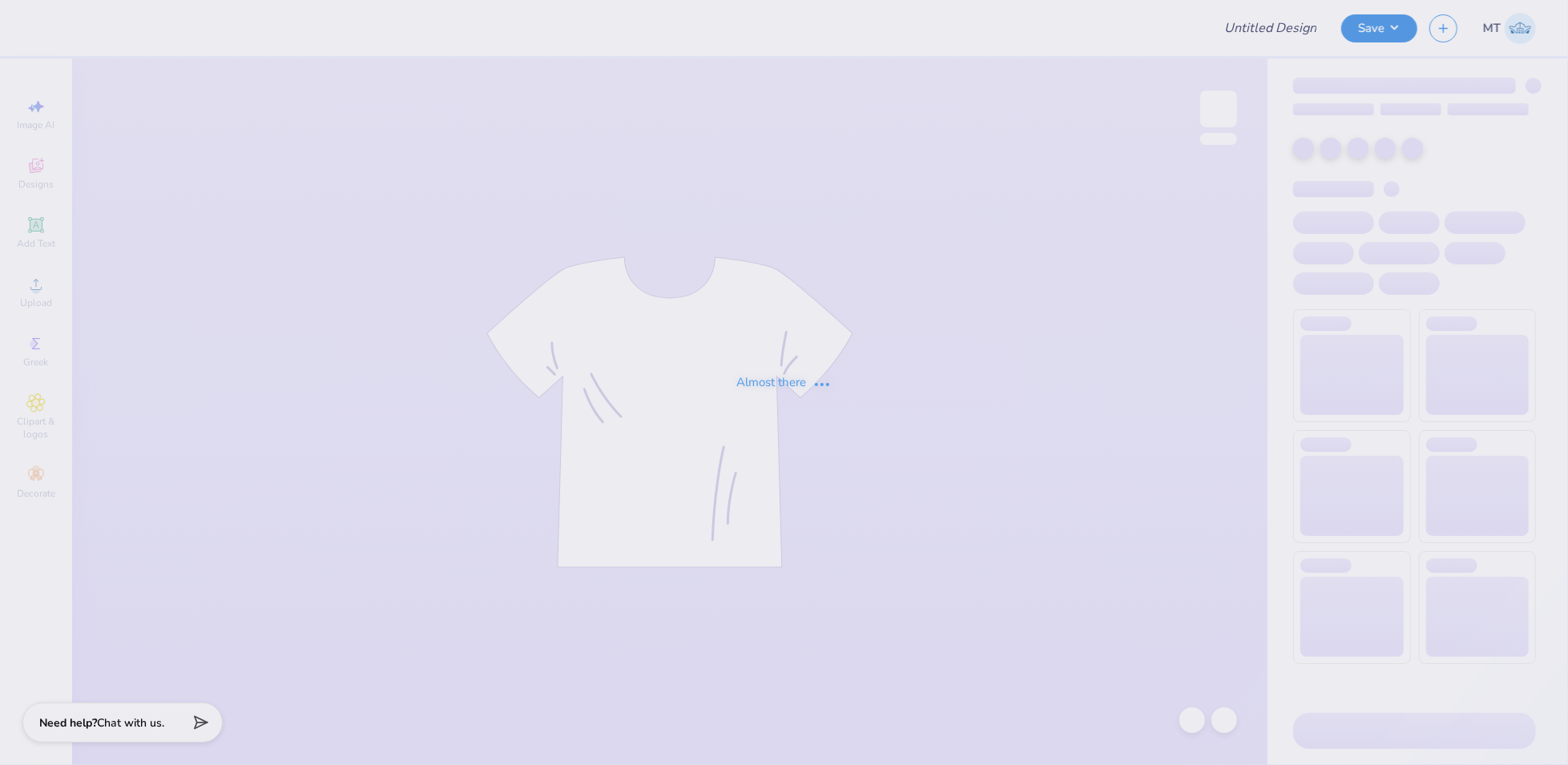
type input "FPS238413"
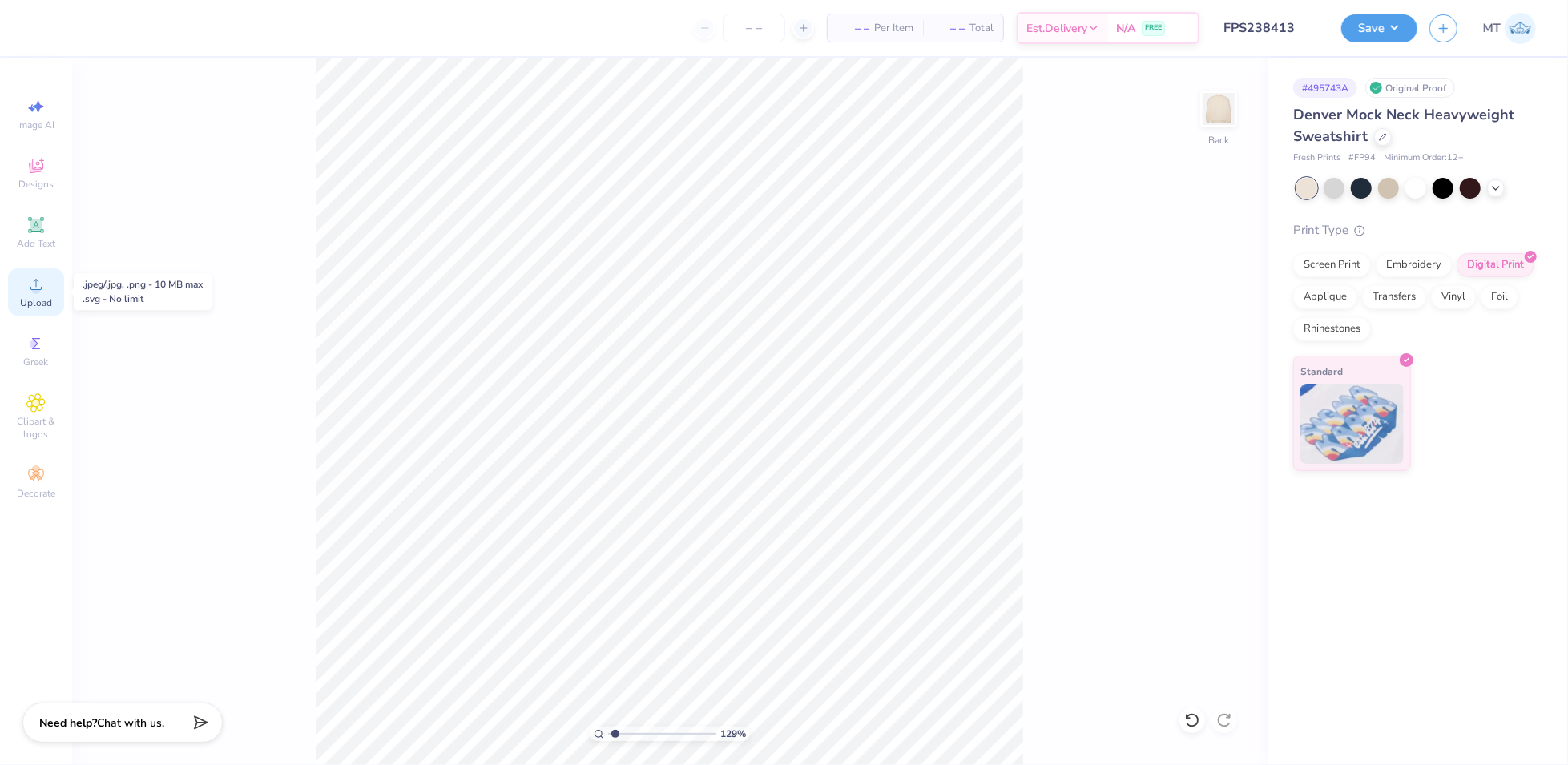
click at [38, 294] on div "Upload" at bounding box center [36, 292] width 56 height 47
type input "1.28973191897648"
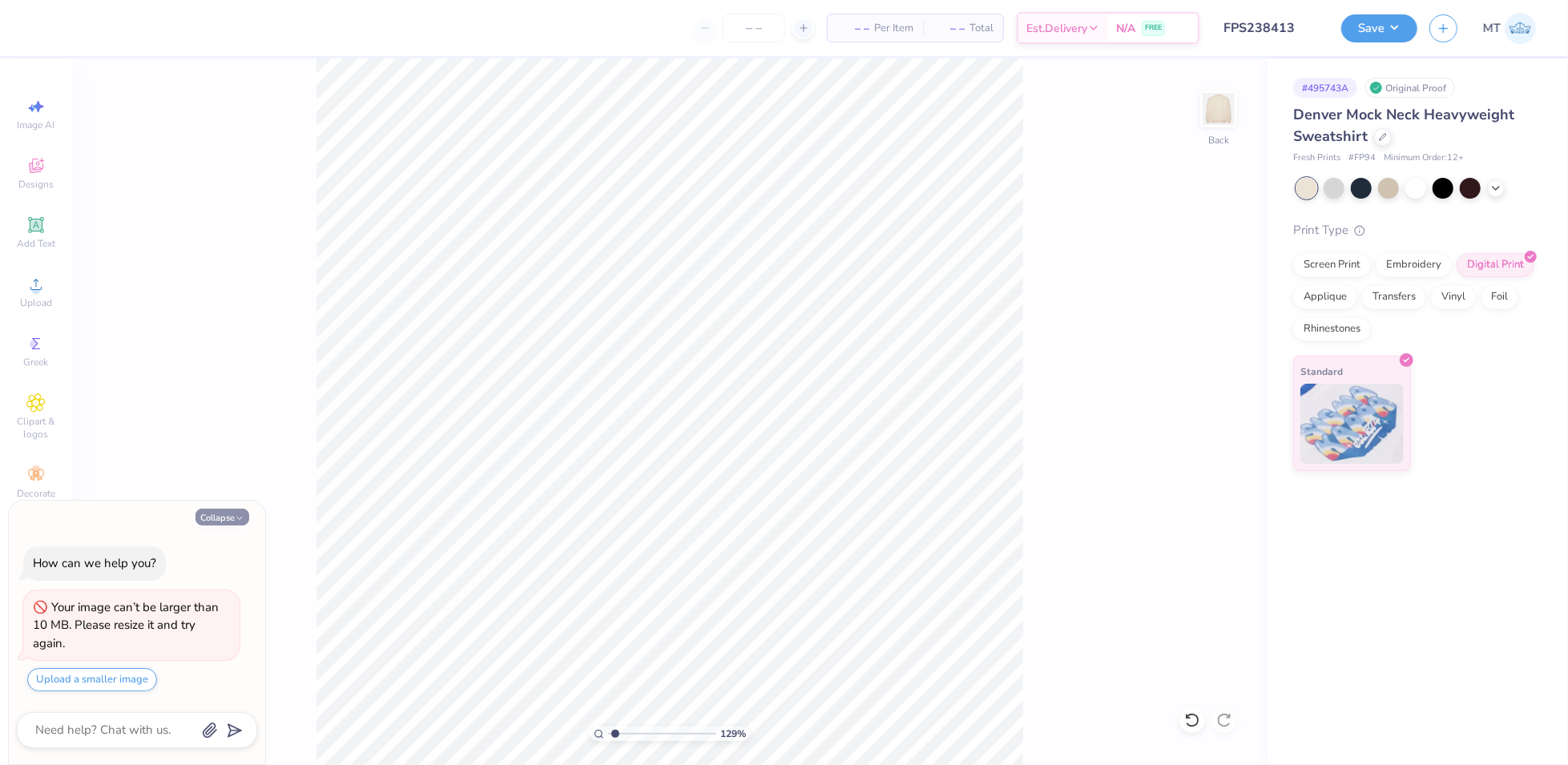
click at [218, 518] on button "Collapse" at bounding box center [223, 516] width 54 height 16
type textarea "x"
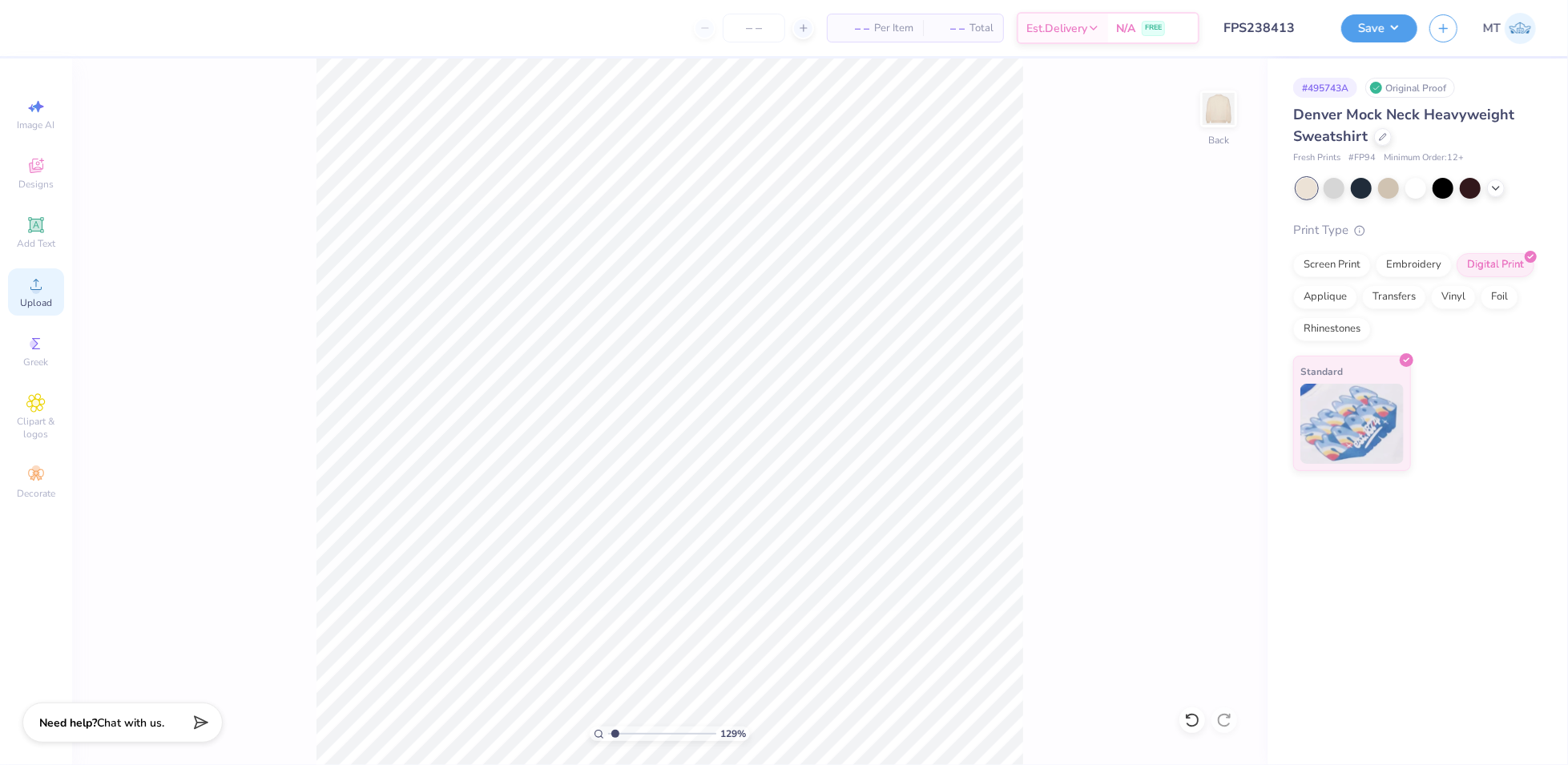
click at [30, 293] on icon at bounding box center [36, 284] width 19 height 19
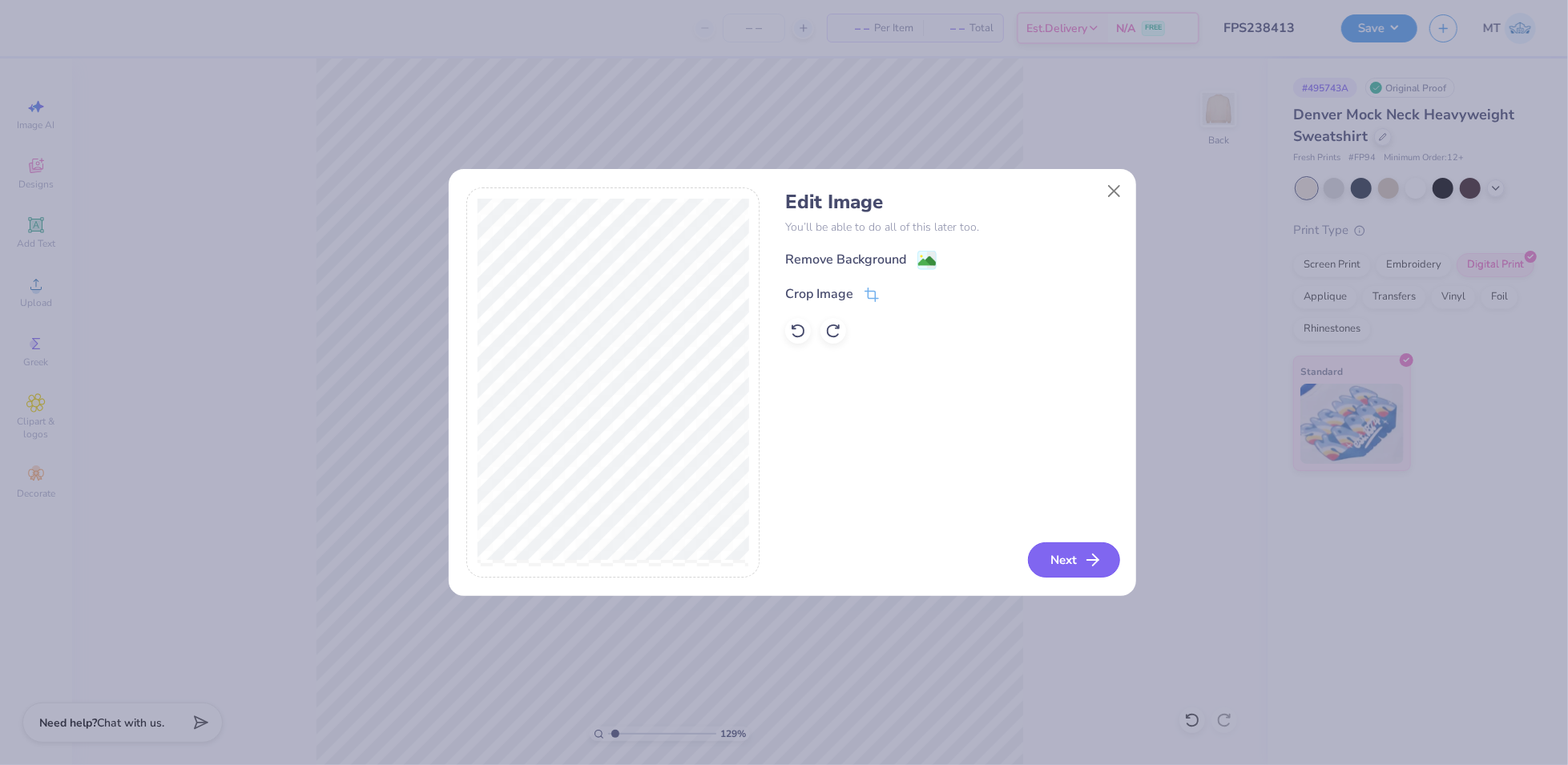
click at [1077, 564] on button "Next" at bounding box center [1075, 560] width 93 height 36
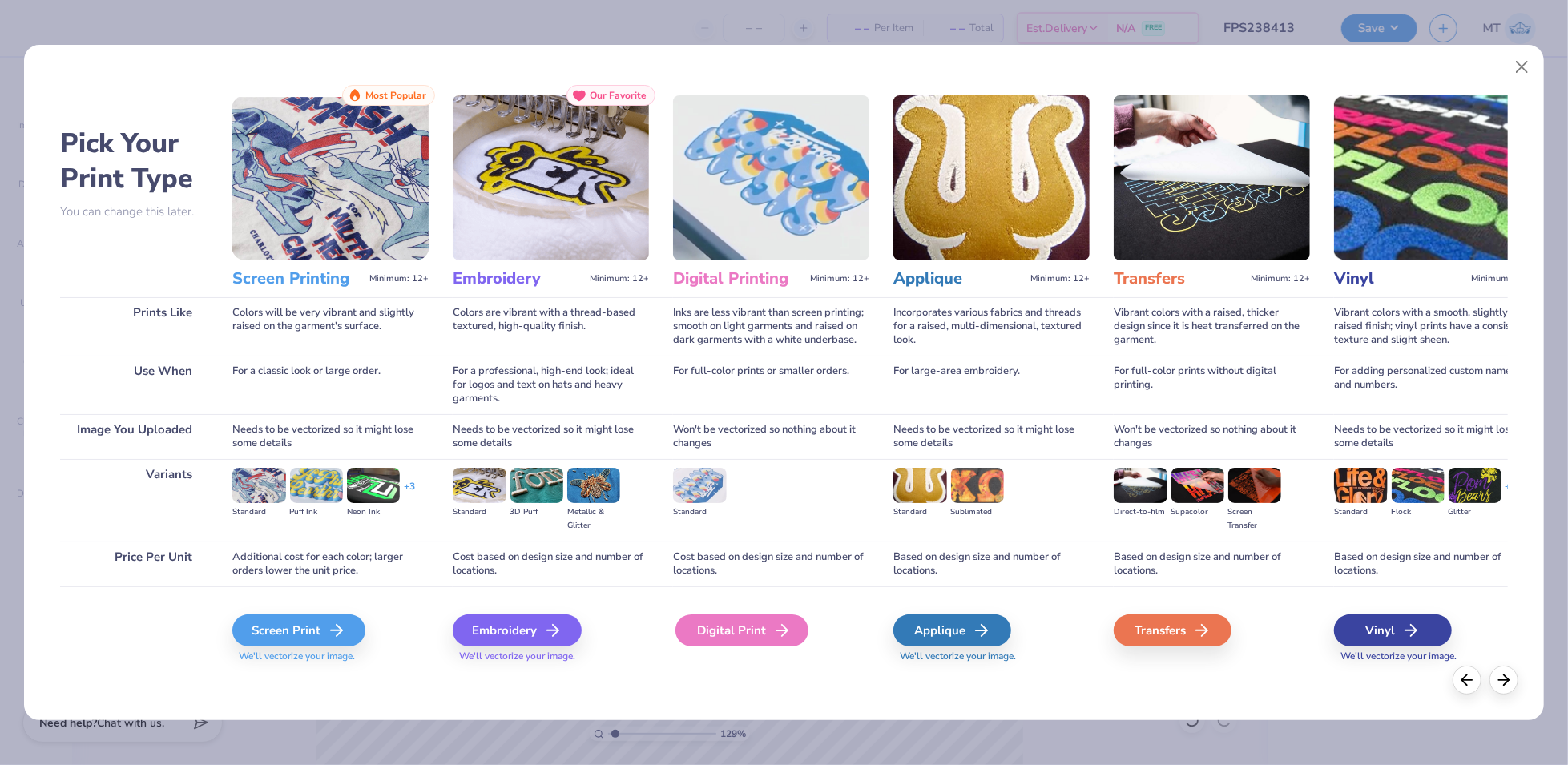
click at [748, 625] on div "Digital Print" at bounding box center [742, 630] width 133 height 32
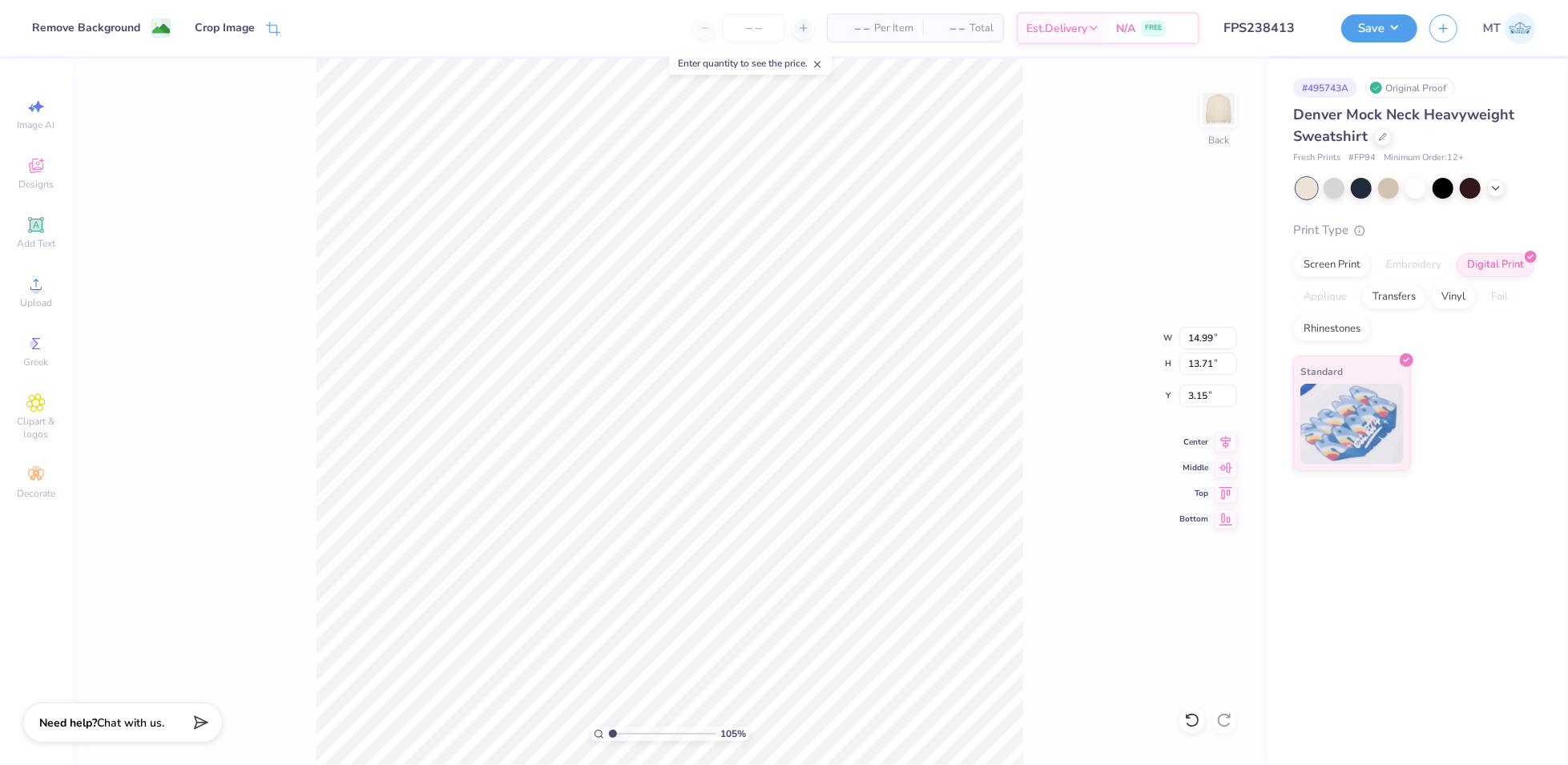
type input "1.1046873149331"
click at [1201, 333] on input "14.99" at bounding box center [1209, 337] width 58 height 22
type input "12"
type input "1.1046873149331"
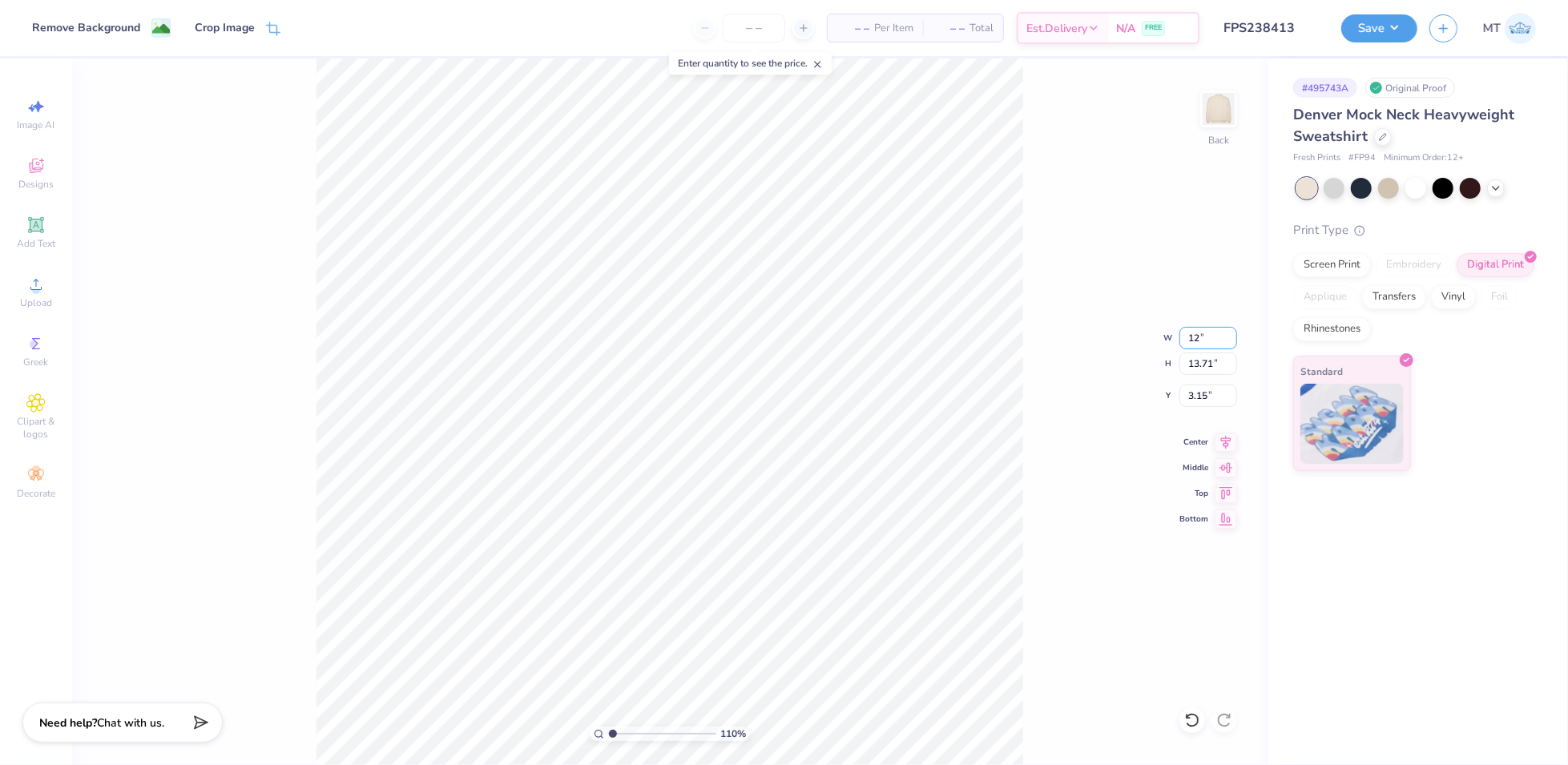
type input "12.00"
type input "10.97"
click at [1198, 392] on input "4.51" at bounding box center [1209, 395] width 58 height 22
type input "2"
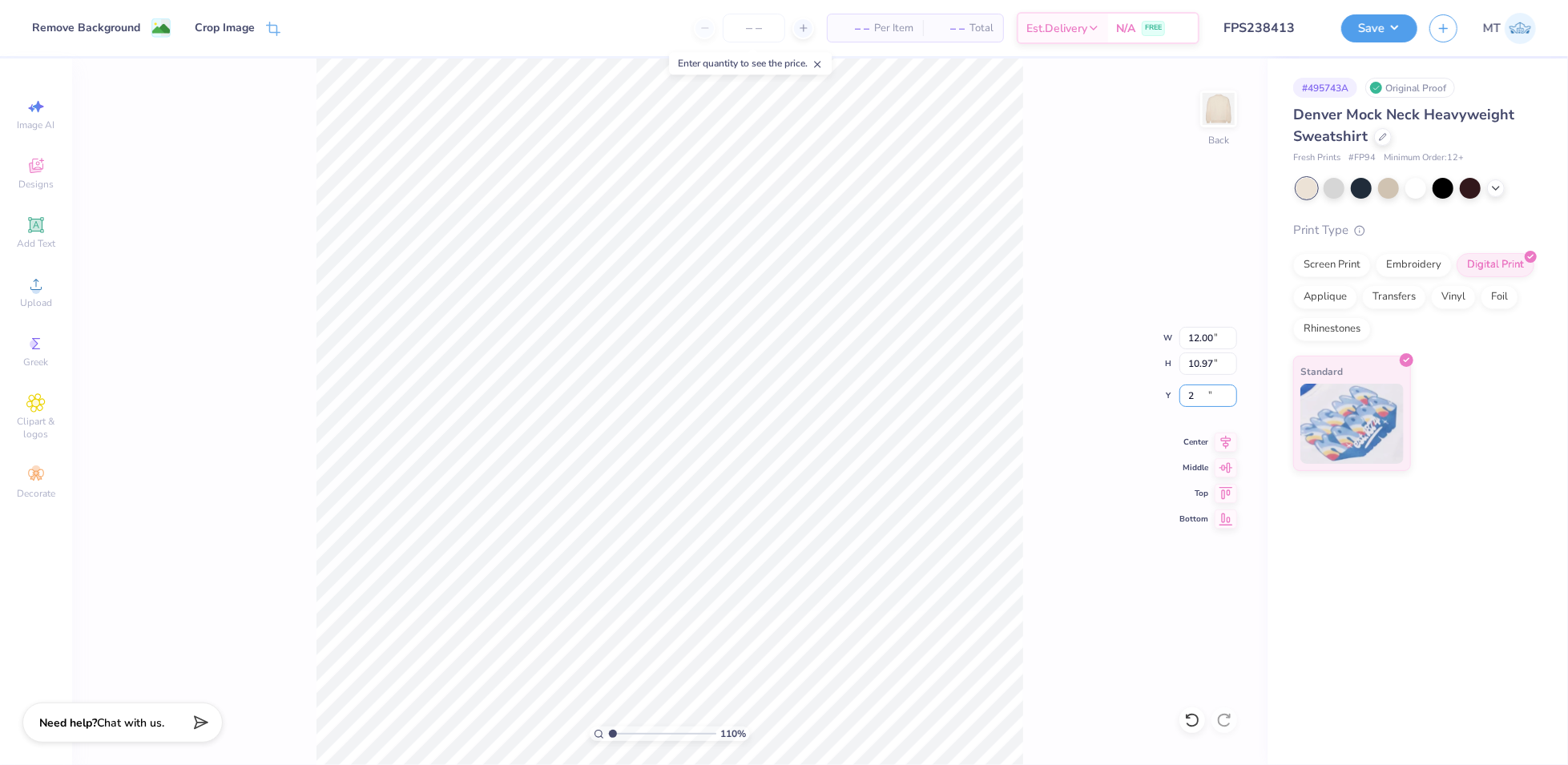
type input "1.1046873149331"
type input "2.00"
click at [1033, 224] on div "110 % Back W 12.00 12.00 " H 10.97 10.97 " Y 2.00 2.00 " Center Middle Top Bott…" at bounding box center [670, 411] width 1196 height 706
type input "1.0515858995317"
click at [1200, 338] on input "12.00" at bounding box center [1209, 337] width 58 height 22
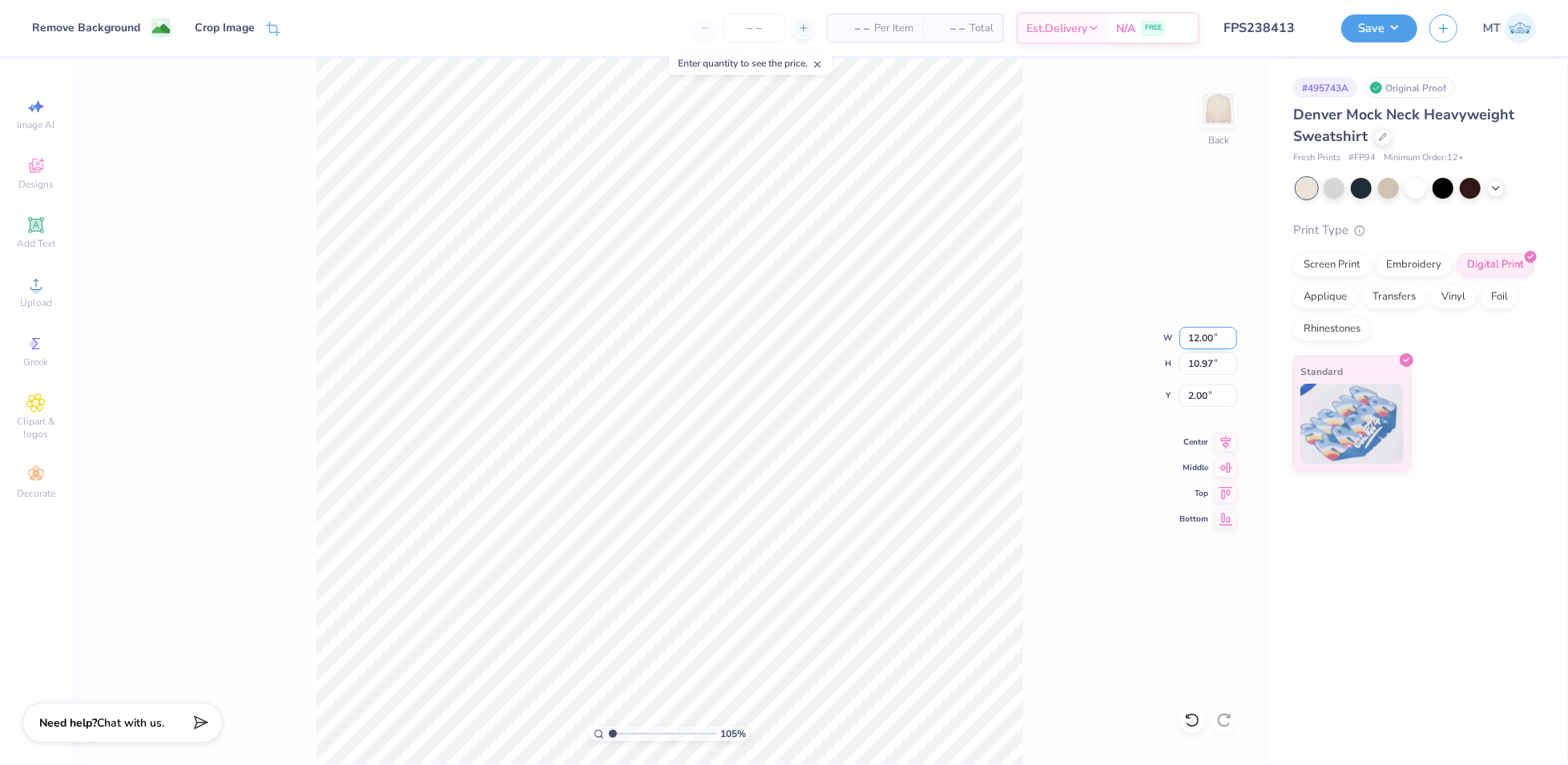
click at [1200, 338] on input "12.00" at bounding box center [1209, 337] width 58 height 22
type input "11"
type input "1.0515858995317"
type input "11.00"
type input "10.06"
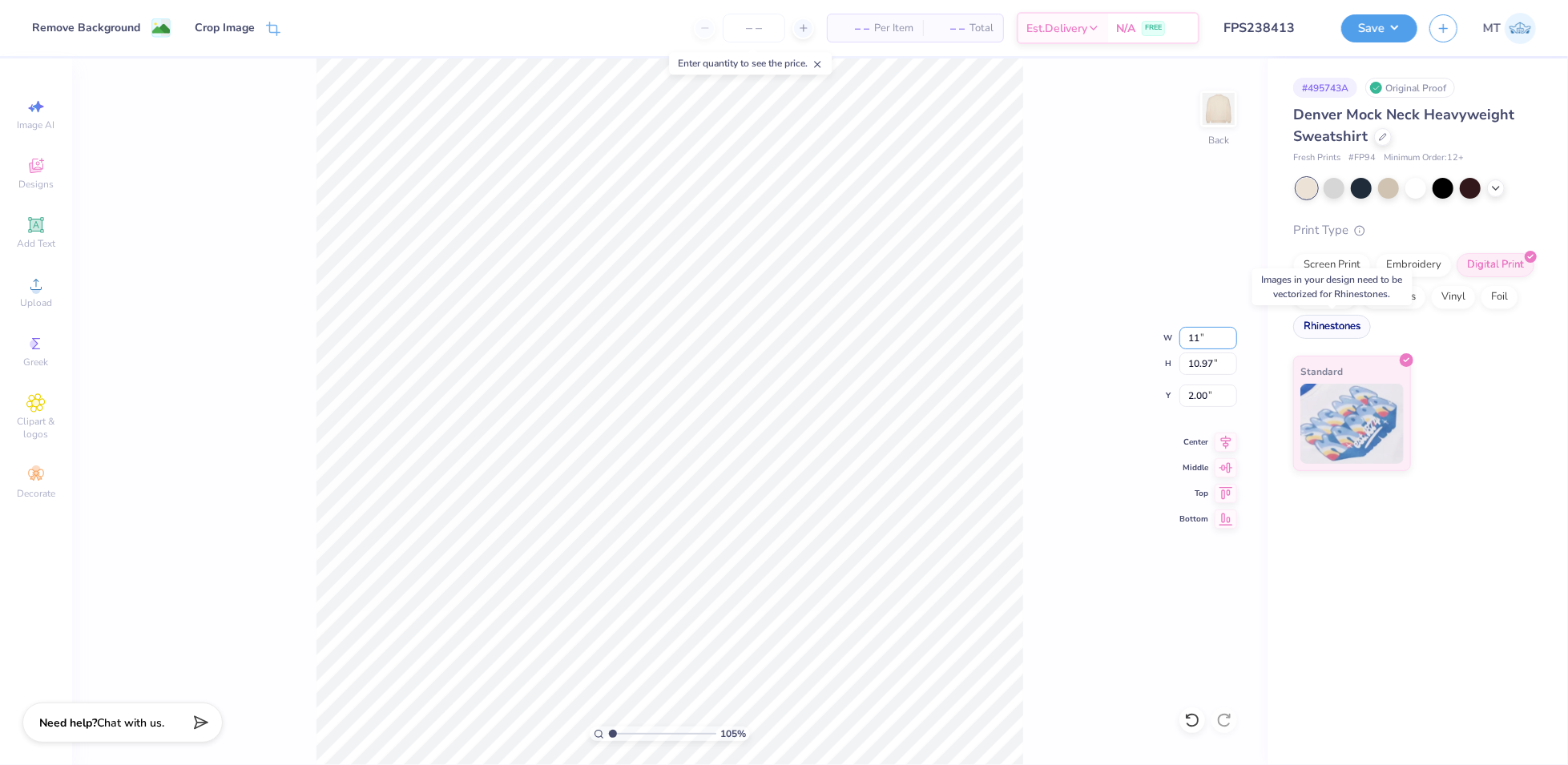
type input "2.46"
click at [1209, 336] on input "11.00" at bounding box center [1209, 337] width 58 height 22
type input "10.5"
type input "1.0515858995317"
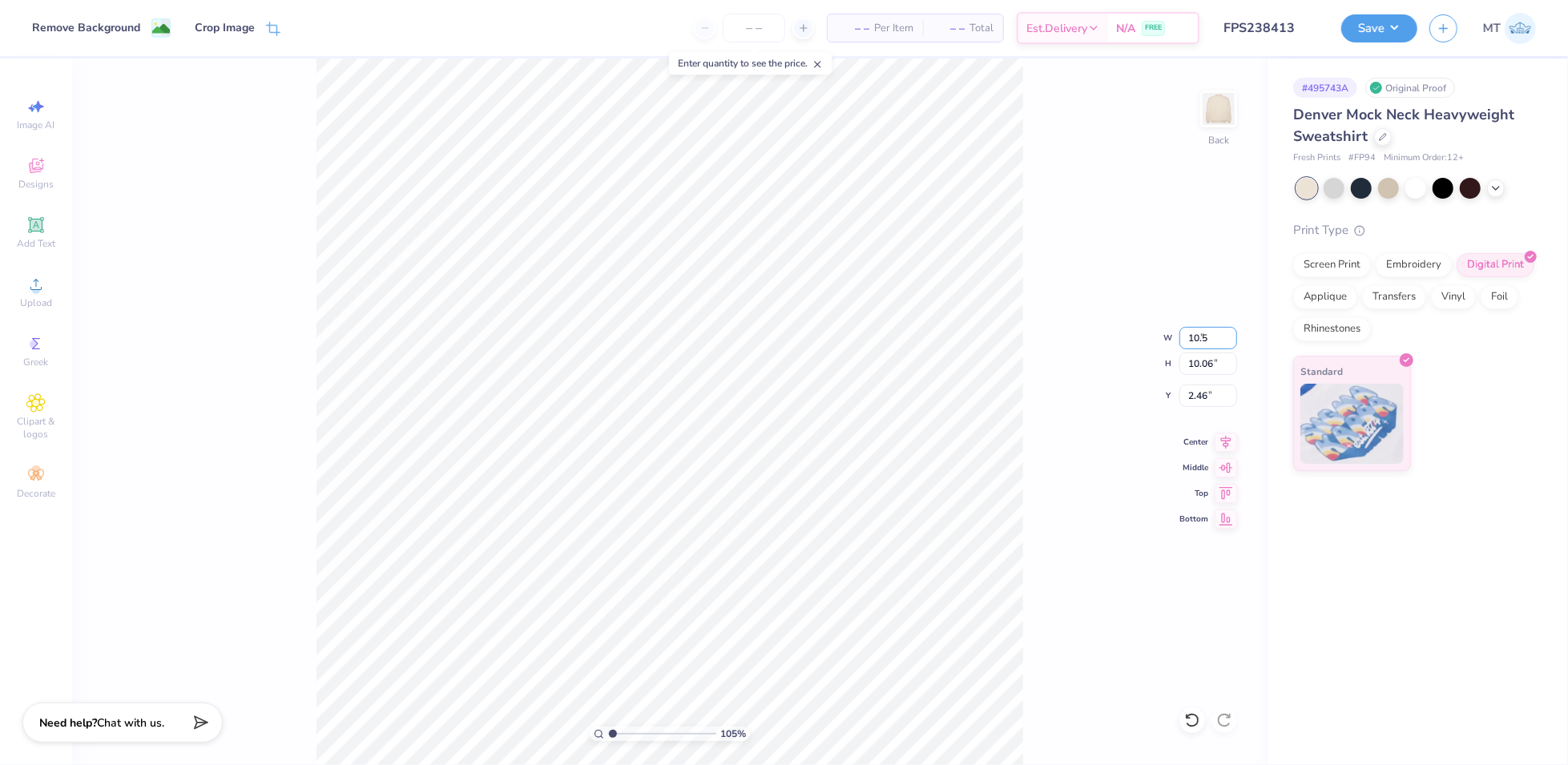
type input "10.50"
type input "1.0515858995317"
type input "9.60"
click at [1205, 392] on input "2.69" at bounding box center [1209, 395] width 58 height 22
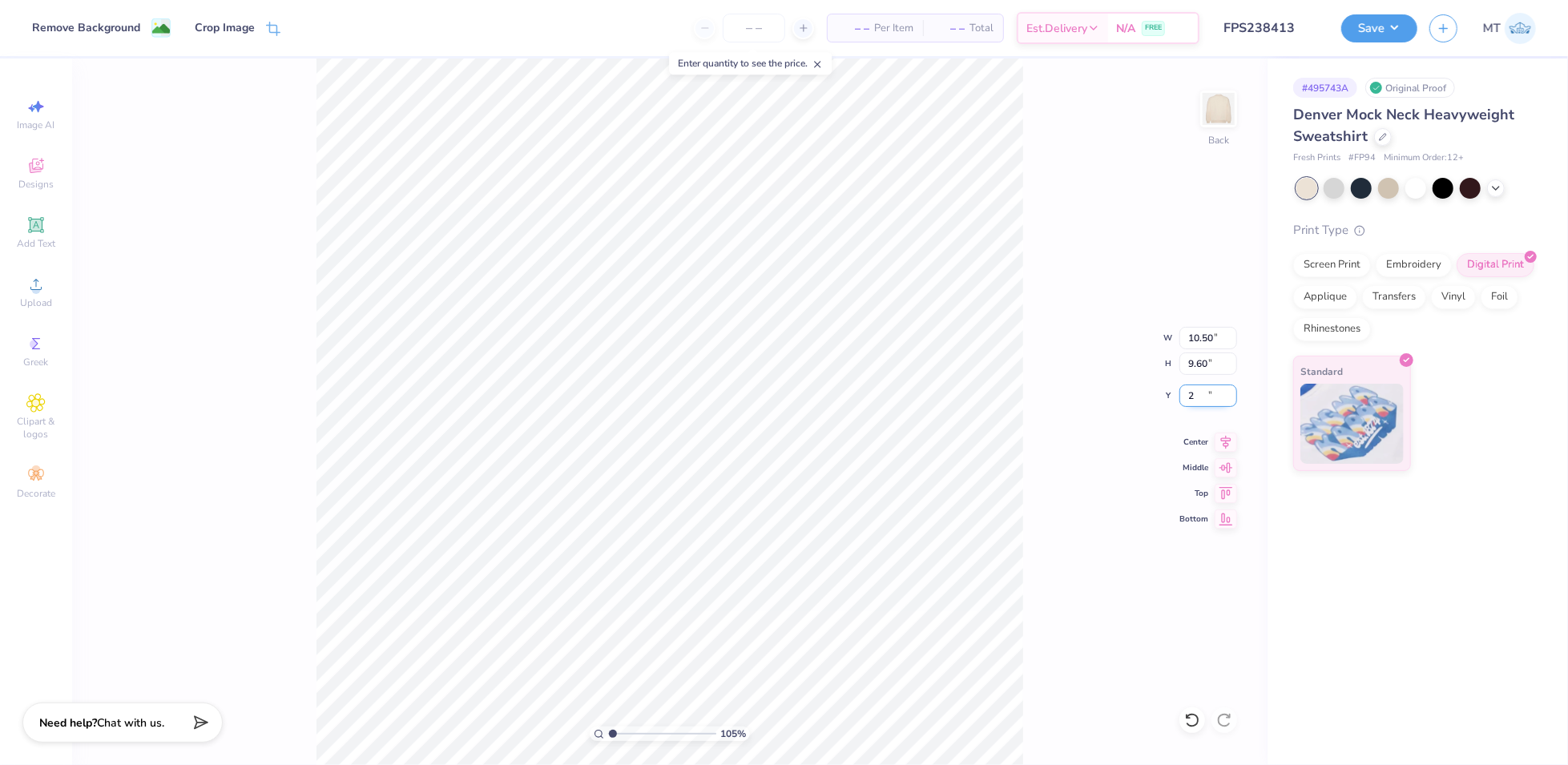
type input "2"
type input "1.0515858995317"
type input "2.00"
type input "1"
click at [1195, 397] on input "2.00" at bounding box center [1209, 395] width 58 height 22
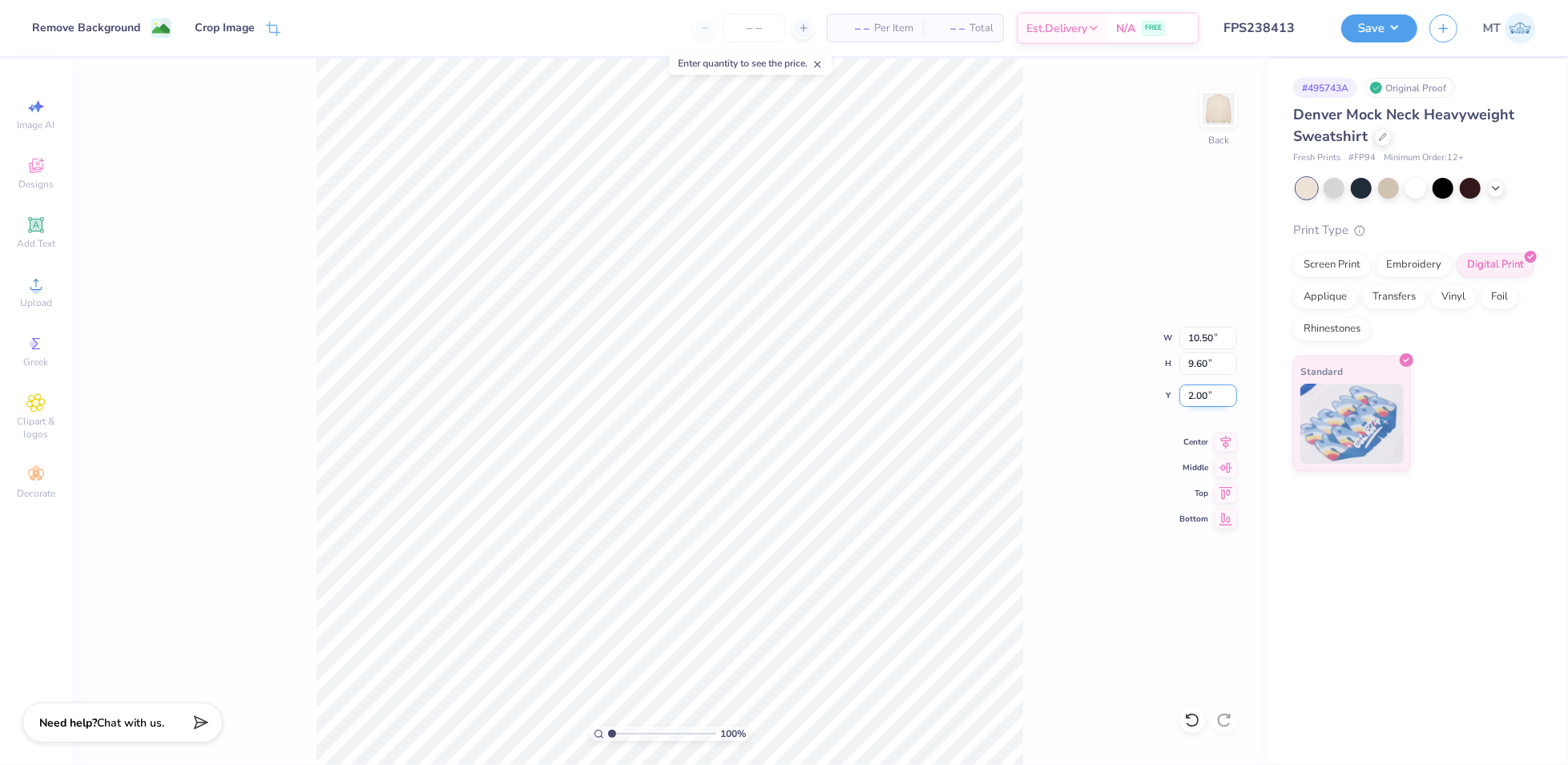
click at [1195, 397] on input "2.00" at bounding box center [1209, 395] width 58 height 22
type input "2.50"
click at [1391, 26] on button "Save" at bounding box center [1379, 25] width 76 height 28
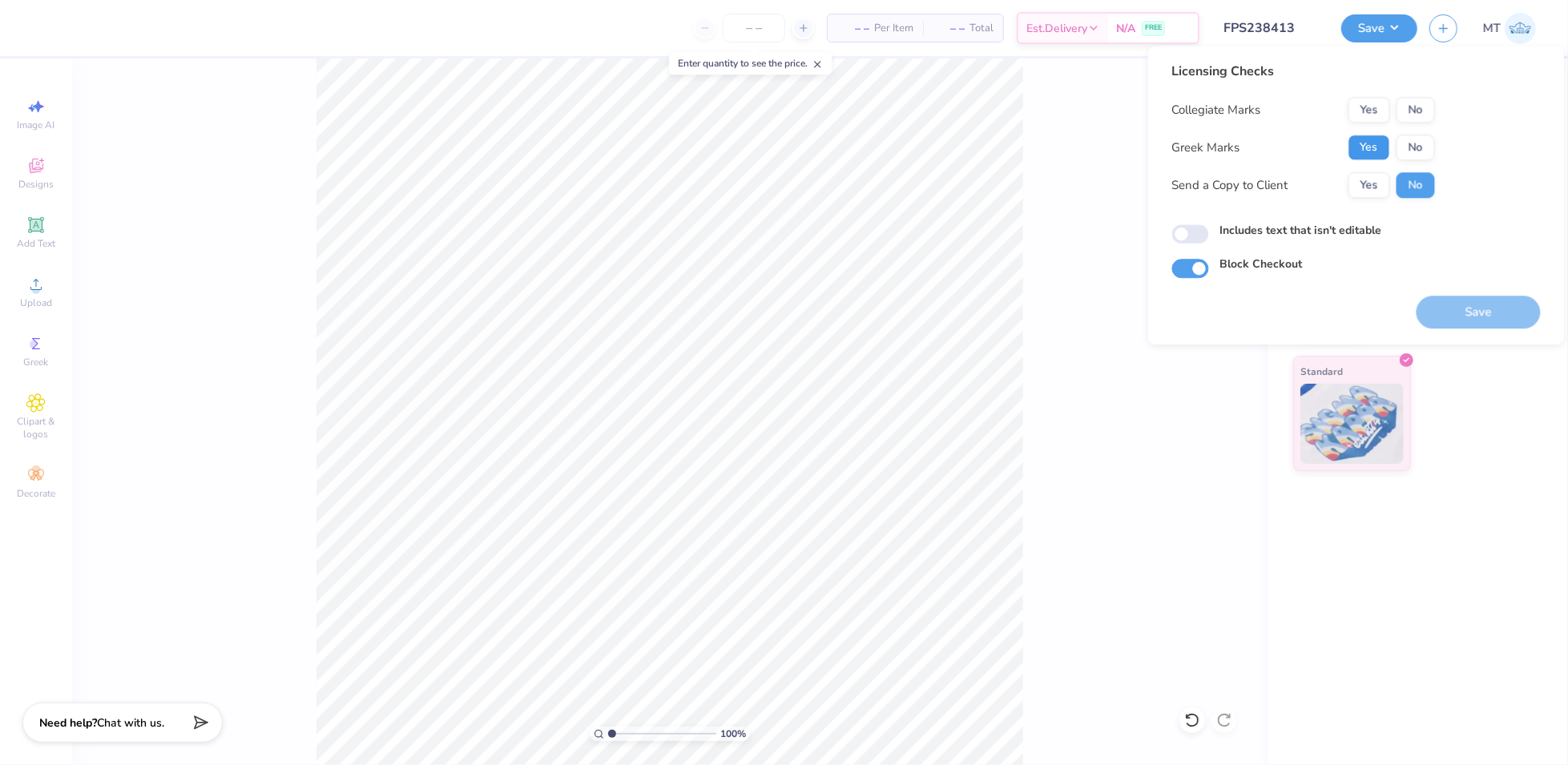
click at [1382, 151] on button "Yes" at bounding box center [1369, 147] width 41 height 26
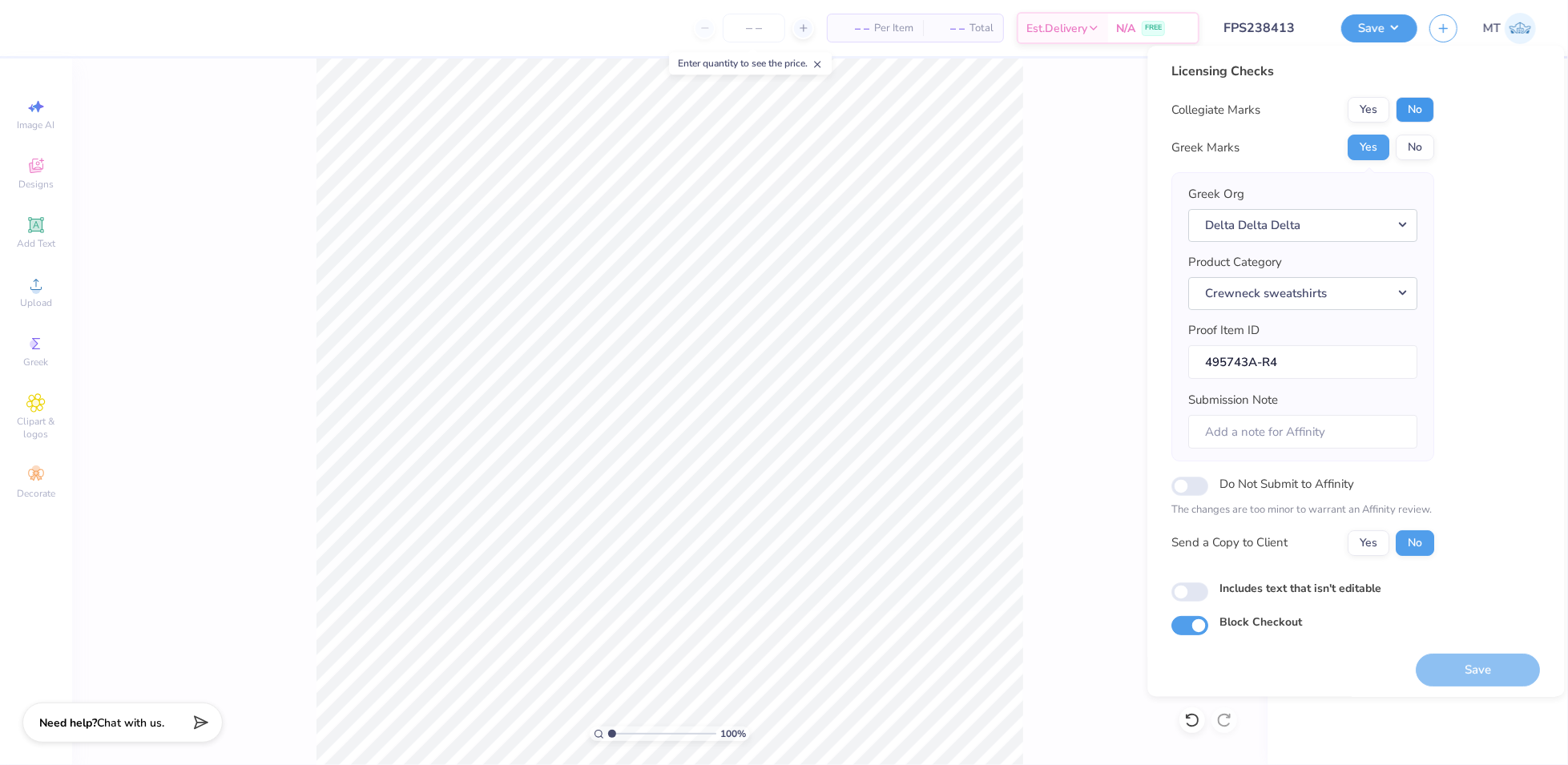
click at [1415, 117] on button "No" at bounding box center [1416, 110] width 39 height 26
click at [1476, 655] on button "Save" at bounding box center [1478, 670] width 124 height 33
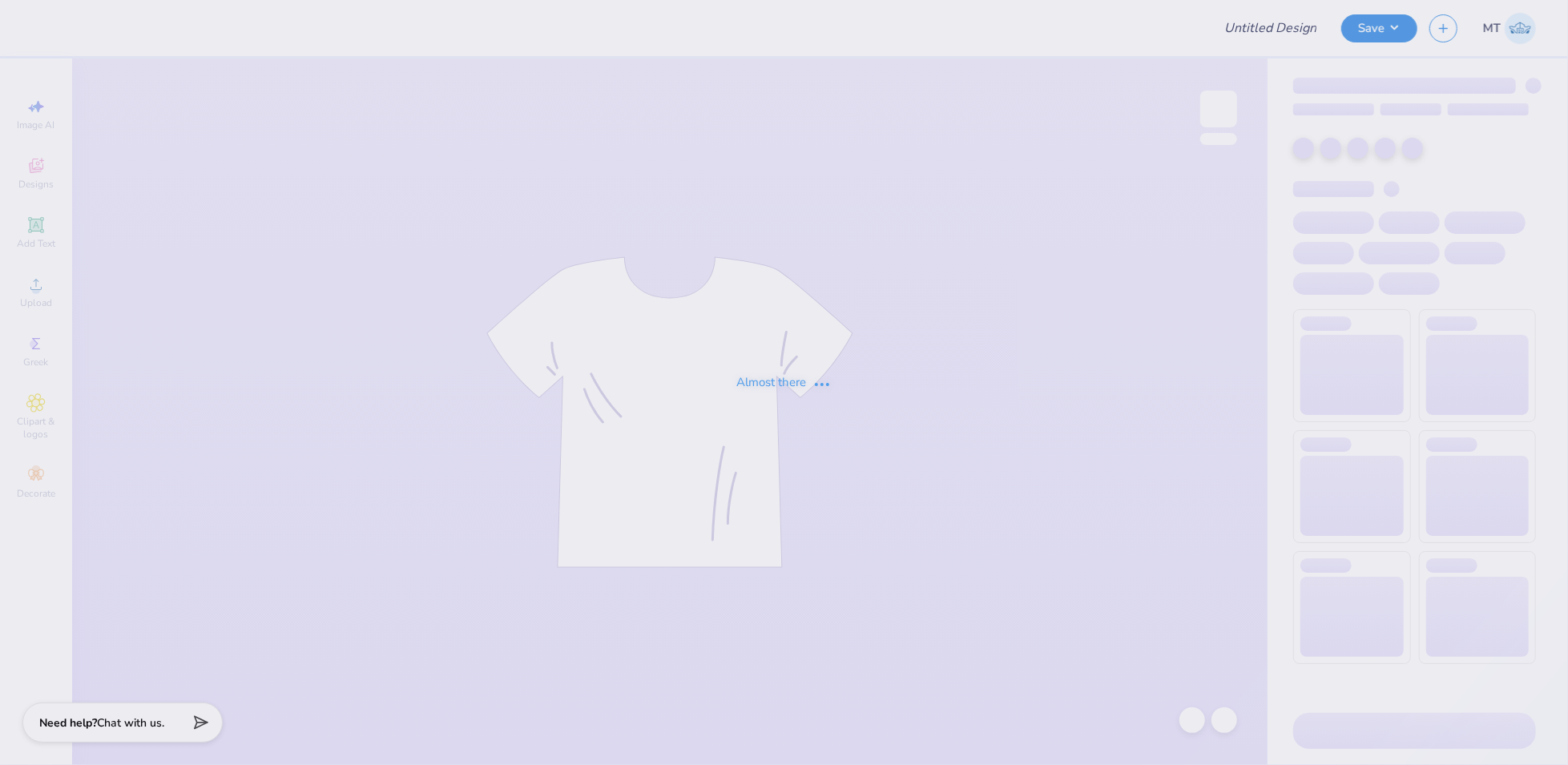
type input "FPS238850"
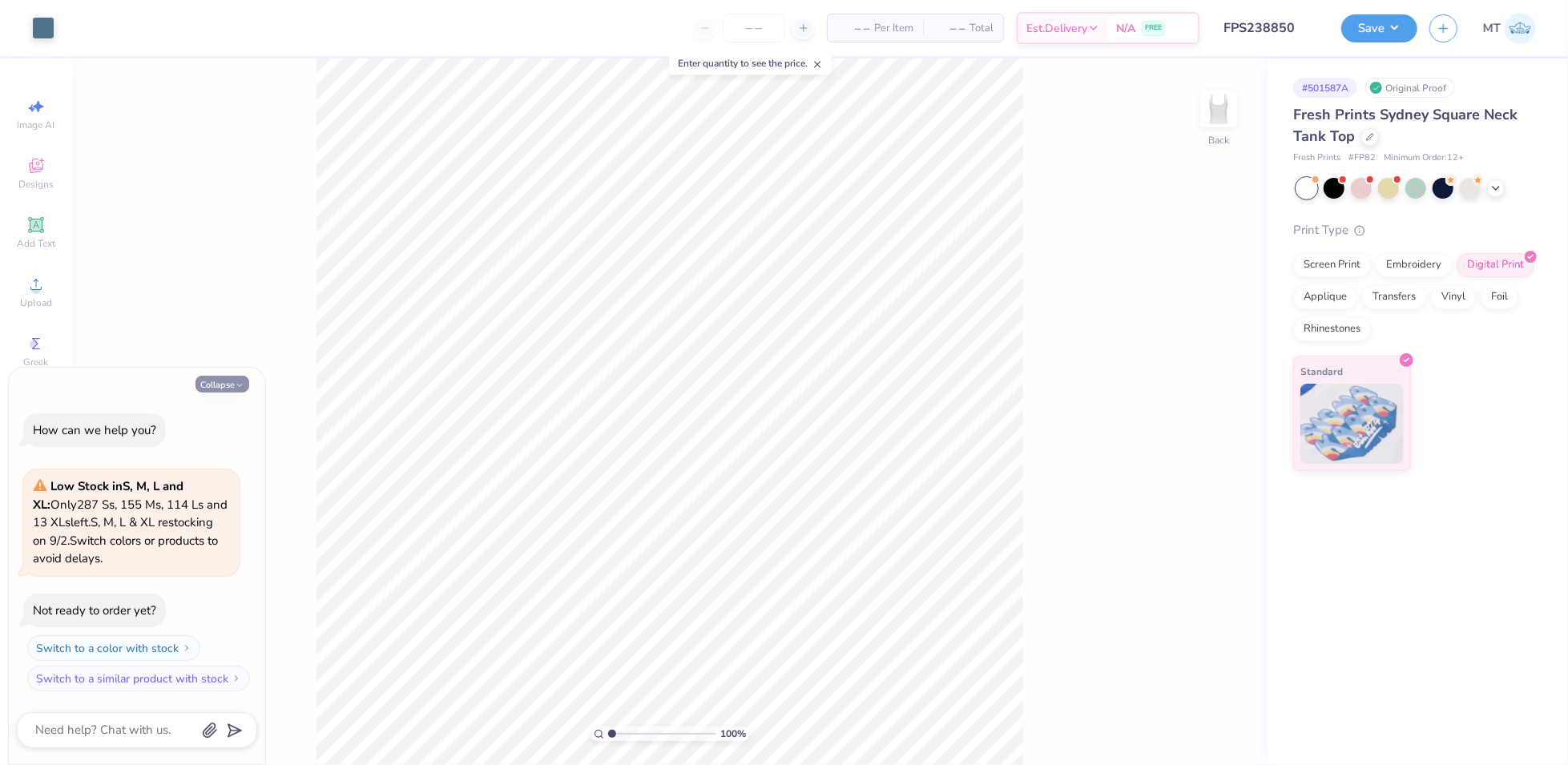
click at [226, 380] on button "Collapse" at bounding box center [223, 383] width 54 height 16
type textarea "x"
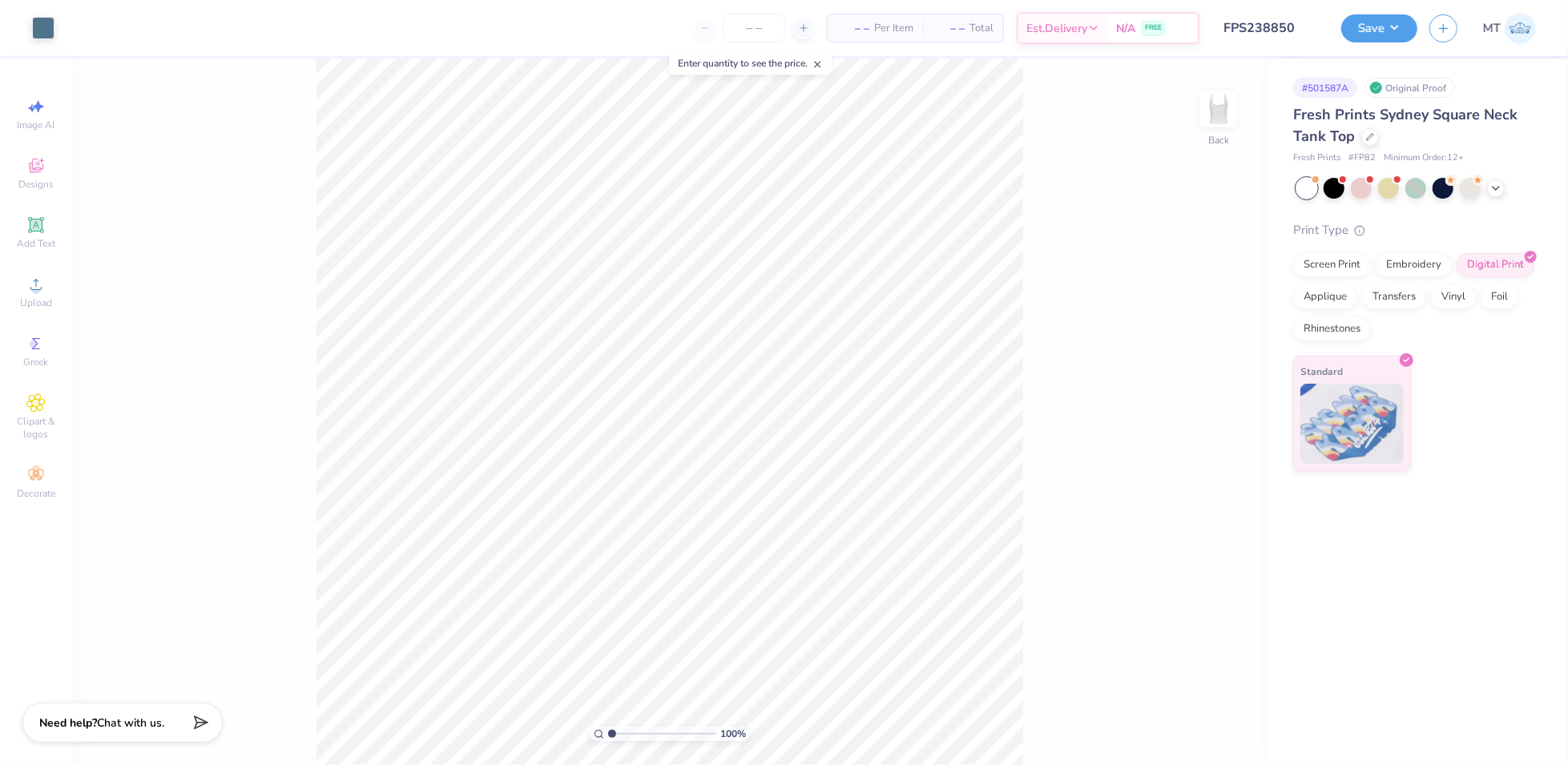
type input "3.77"
click at [642, 733] on input "range" at bounding box center [662, 733] width 108 height 14
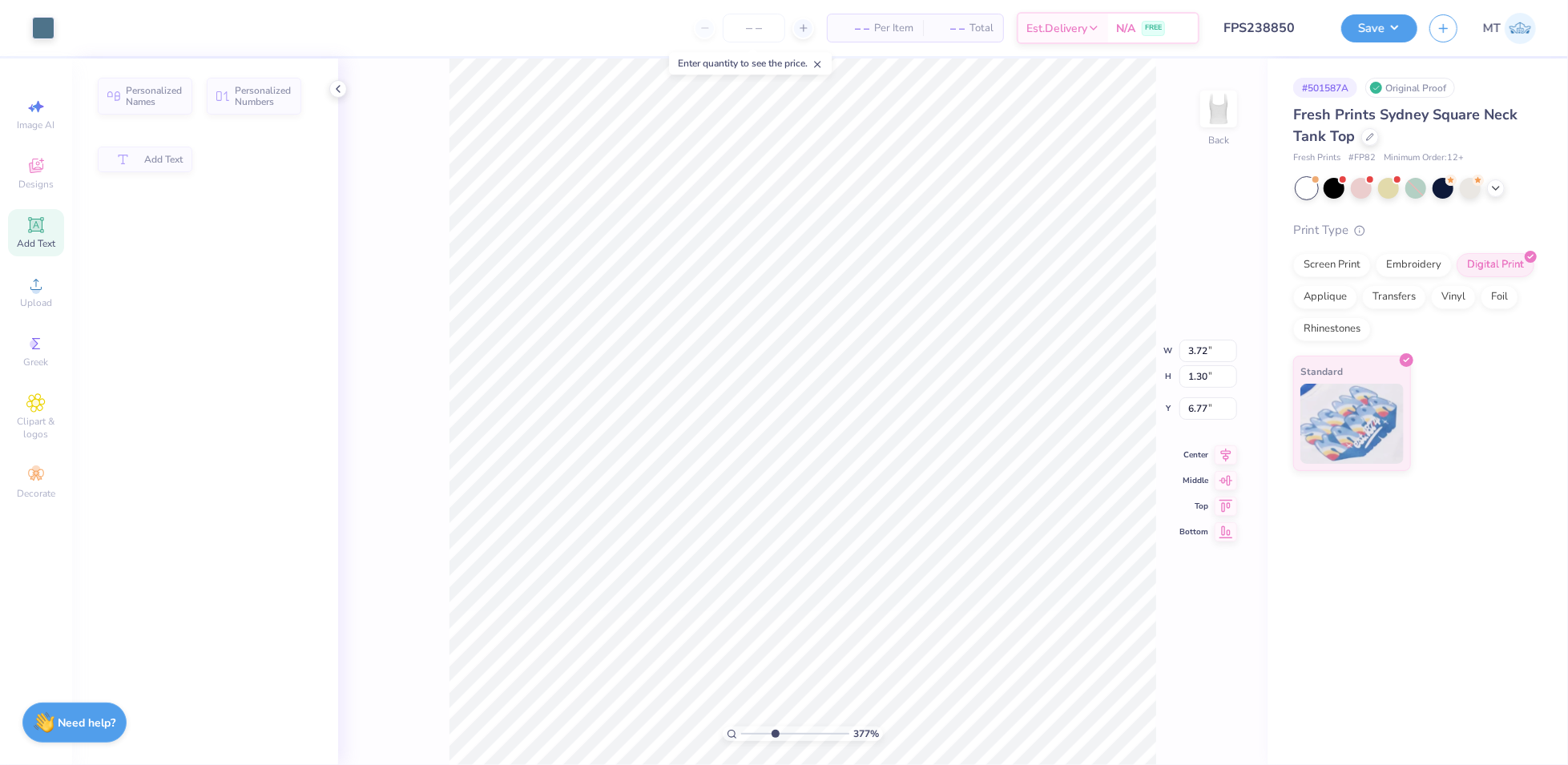
type input "3.72"
type input "1.30"
type input "6.77"
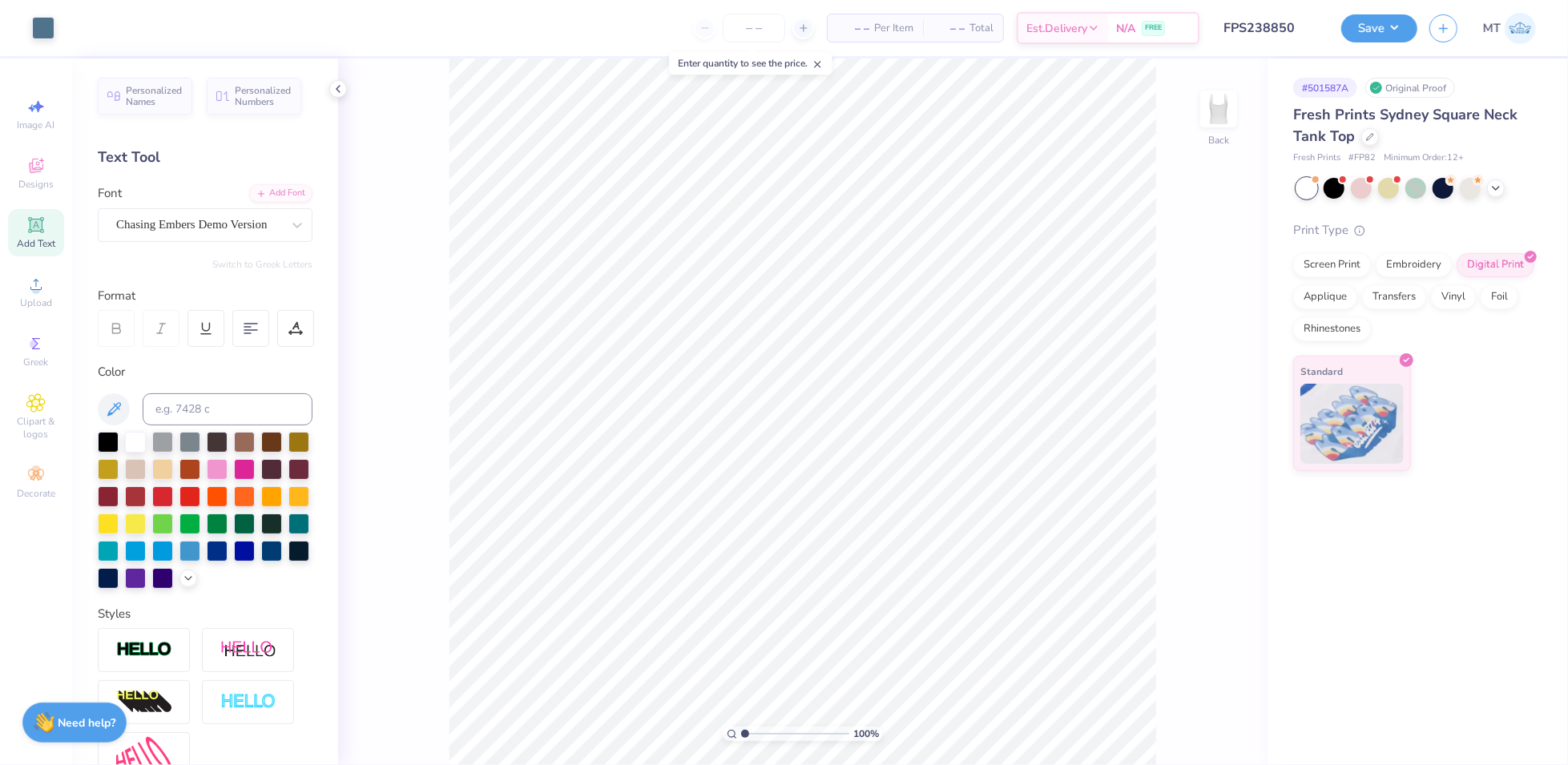
drag, startPoint x: 778, startPoint y: 733, endPoint x: 714, endPoint y: 717, distance: 66.0
click at [741, 726] on input "range" at bounding box center [795, 733] width 108 height 14
type input "2.81"
